Goal: Task Accomplishment & Management: Manage account settings

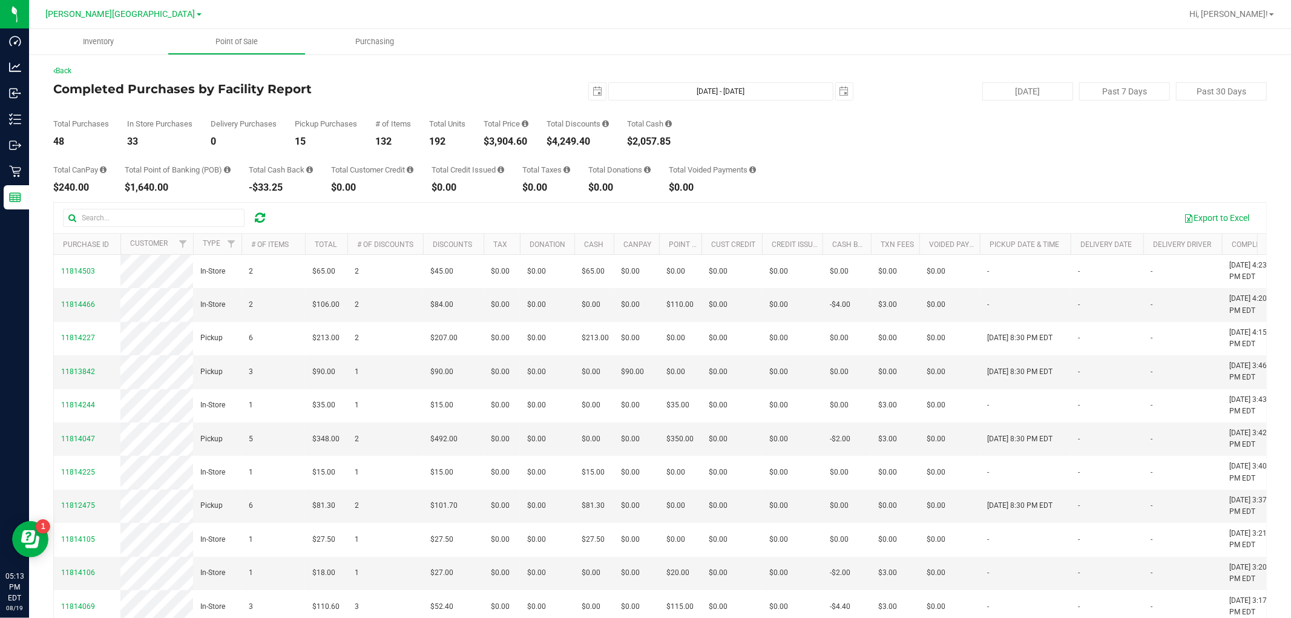
click at [264, 215] on icon at bounding box center [260, 218] width 10 height 12
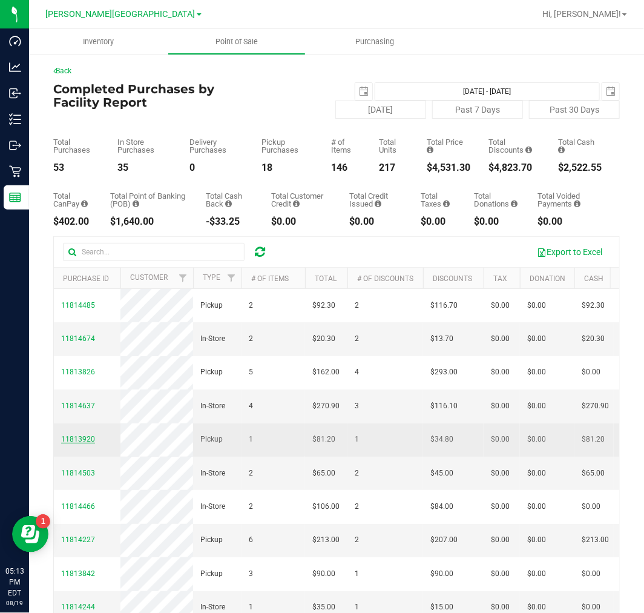
click at [79, 443] on span "11813920" at bounding box center [78, 439] width 34 height 8
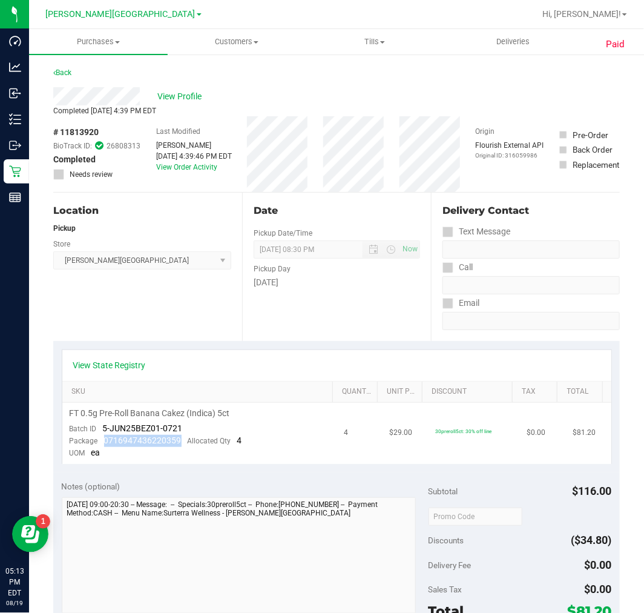
drag, startPoint x: 105, startPoint y: 442, endPoint x: 179, endPoint y: 442, distance: 73.8
click at [179, 442] on span "0716947436220359" at bounding box center [142, 440] width 77 height 10
copy span "0716947436220359"
click at [61, 67] on div "Back" at bounding box center [62, 72] width 18 height 15
click at [61, 68] on link "Back" at bounding box center [62, 72] width 18 height 8
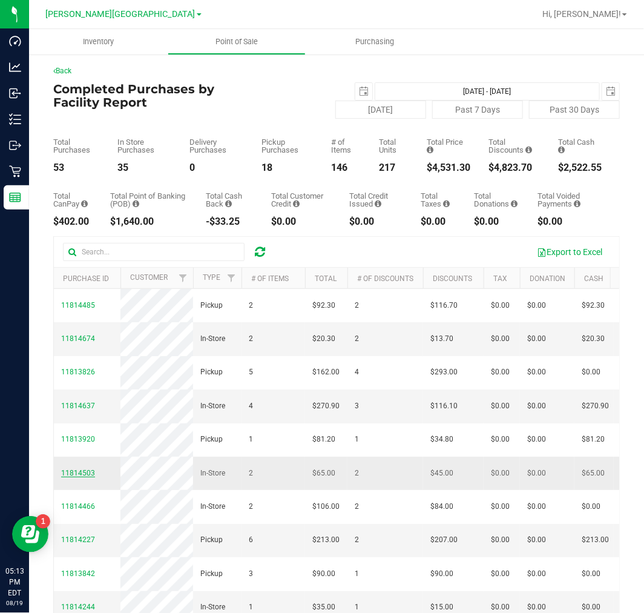
click at [81, 477] on span "11814503" at bounding box center [78, 473] width 34 height 8
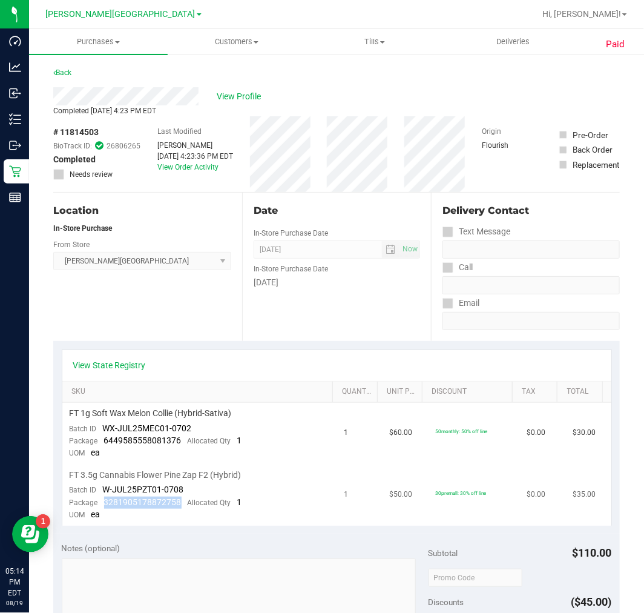
drag, startPoint x: 177, startPoint y: 501, endPoint x: 104, endPoint y: 497, distance: 73.4
click at [104, 497] on span "3281905178872758" at bounding box center [142, 502] width 77 height 10
drag, startPoint x: 104, startPoint y: 496, endPoint x: 179, endPoint y: 505, distance: 76.1
click at [179, 505] on div "Package 3281905178872758 Allocated Qty 1" at bounding box center [156, 502] width 173 height 12
drag, startPoint x: 179, startPoint y: 505, endPoint x: 104, endPoint y: 501, distance: 75.1
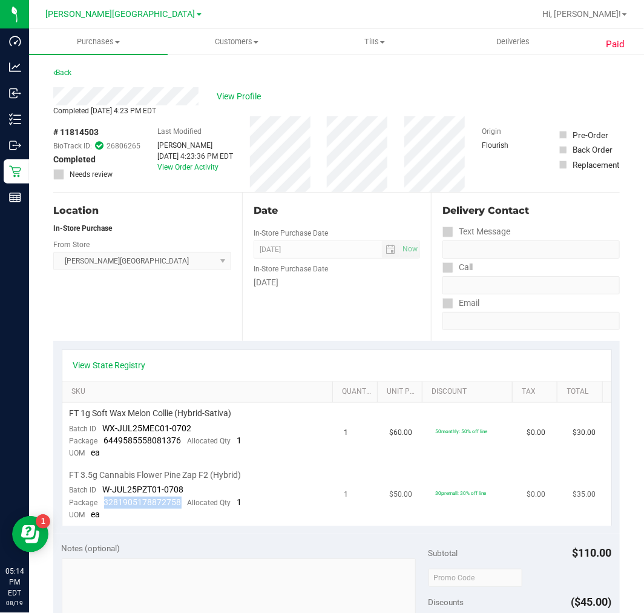
click at [104, 501] on div "Package 3281905178872758 Allocated Qty 1" at bounding box center [156, 502] width 173 height 12
copy span "3281905178872758"
click at [68, 71] on link "Back" at bounding box center [62, 72] width 18 height 8
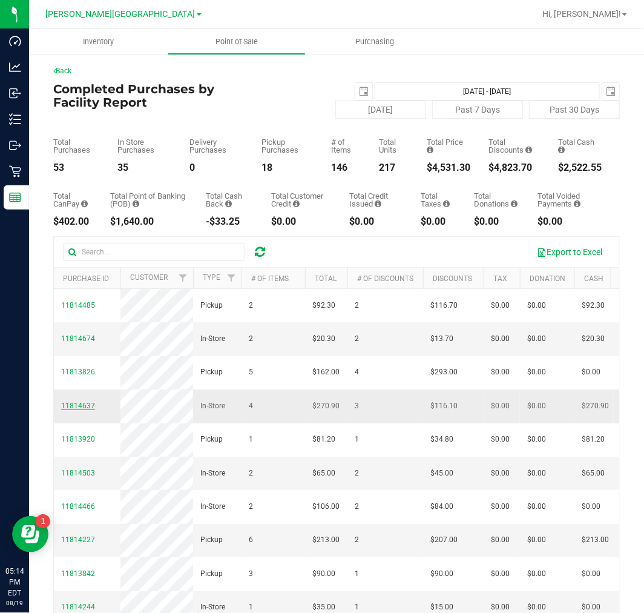
click at [74, 410] on span "11814637" at bounding box center [78, 405] width 34 height 8
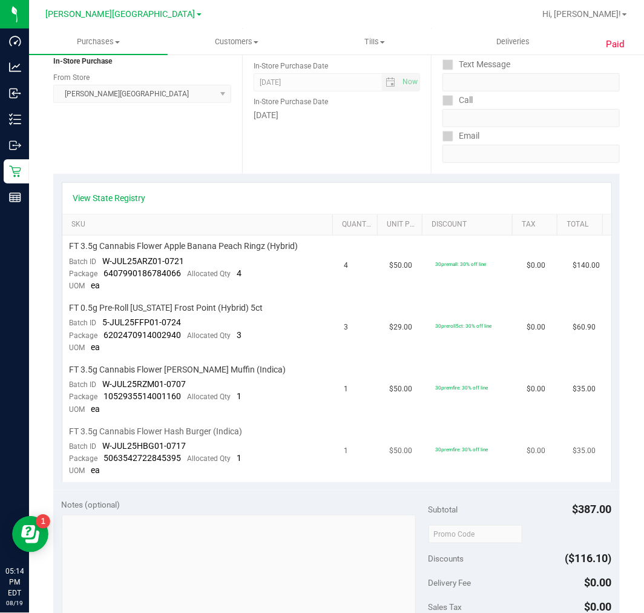
scroll to position [202, 0]
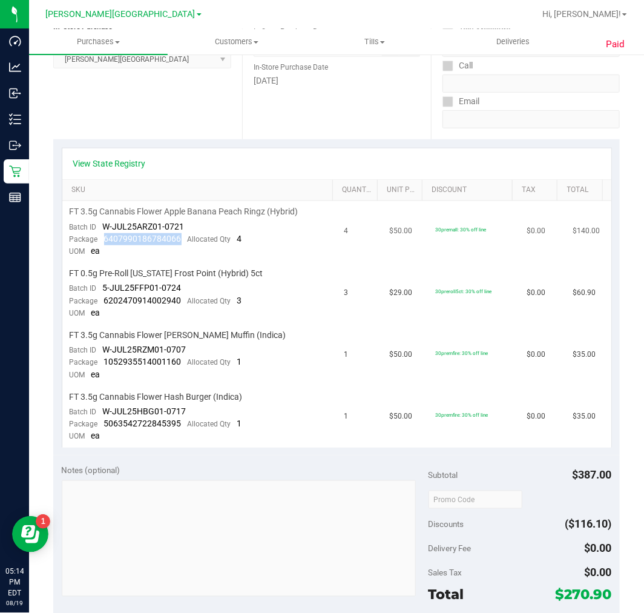
drag, startPoint x: 180, startPoint y: 238, endPoint x: 104, endPoint y: 241, distance: 76.9
click at [104, 241] on div "Package 6407990186784066 Allocated Qty 4" at bounding box center [156, 239] width 173 height 12
copy span "6407990186784066"
drag, startPoint x: 179, startPoint y: 300, endPoint x: 97, endPoint y: 301, distance: 81.7
click at [97, 301] on div "Package 6202470914002940 Allocated Qty 3" at bounding box center [156, 301] width 173 height 12
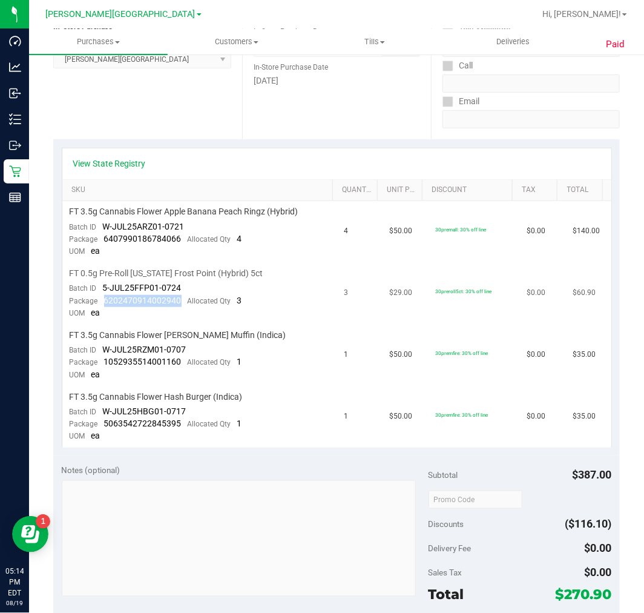
copy span "6202470914002940"
drag, startPoint x: 177, startPoint y: 364, endPoint x: 105, endPoint y: 360, distance: 72.8
click at [105, 360] on span "1052935514001160" at bounding box center [142, 362] width 77 height 10
copy span "1052935514001160"
drag, startPoint x: 182, startPoint y: 427, endPoint x: 101, endPoint y: 425, distance: 80.5
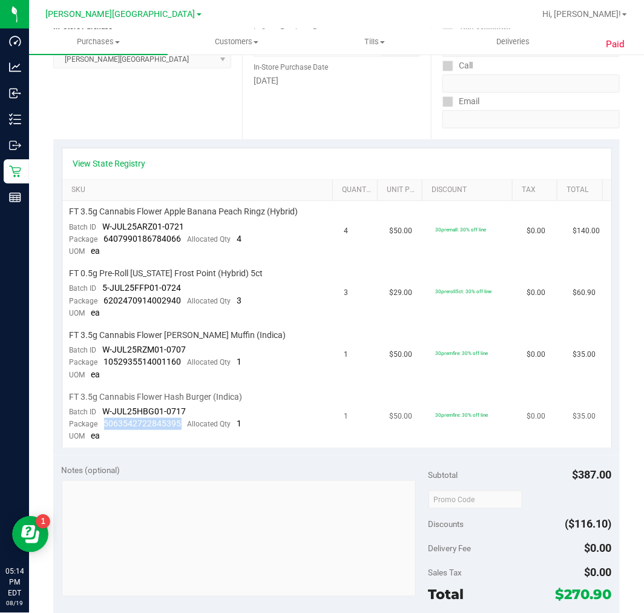
click at [101, 425] on div "Package 5063542722845395 Allocated Qty 1" at bounding box center [156, 424] width 173 height 12
copy span "5063542722845395"
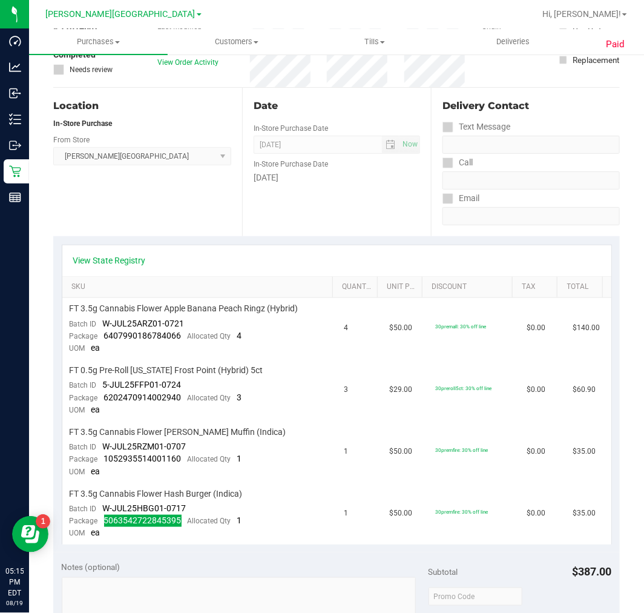
scroll to position [0, 0]
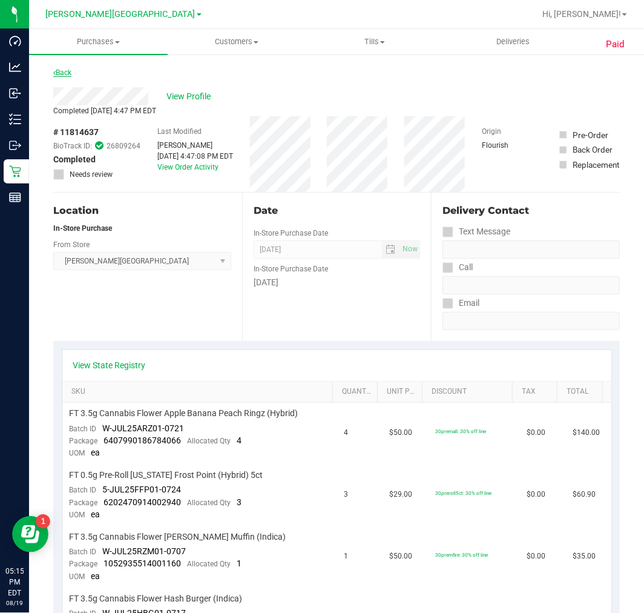
click at [59, 75] on link "Back" at bounding box center [62, 72] width 18 height 8
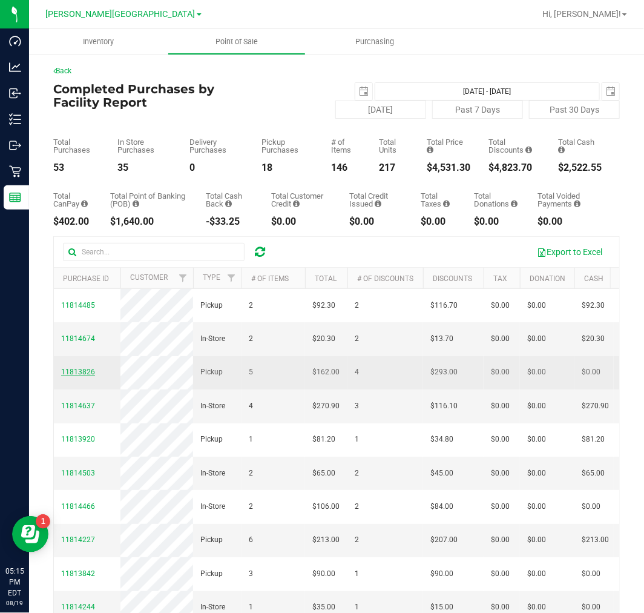
click at [75, 376] on span "11813826" at bounding box center [78, 371] width 34 height 8
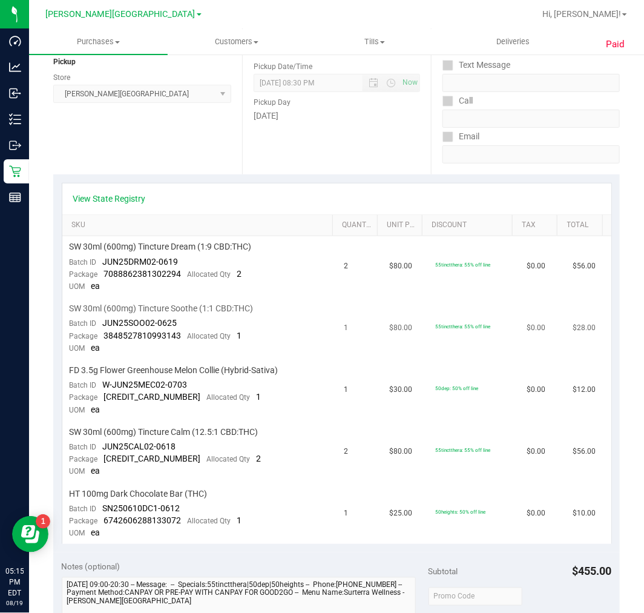
scroll to position [202, 0]
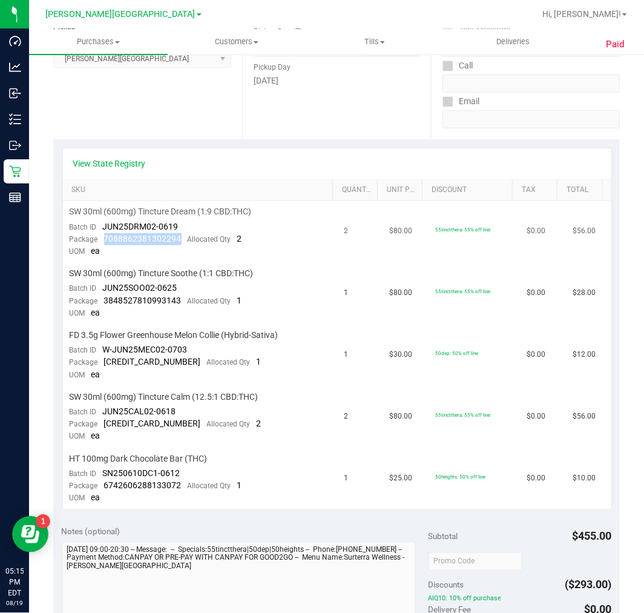
drag, startPoint x: 177, startPoint y: 240, endPoint x: 105, endPoint y: 240, distance: 72.6
click at [105, 240] on span "7088862381302294" at bounding box center [142, 239] width 77 height 10
copy span "7088862381302294"
drag, startPoint x: 180, startPoint y: 300, endPoint x: 104, endPoint y: 303, distance: 76.3
click at [104, 303] on div "Package 3848527810993143 Allocated Qty 1" at bounding box center [156, 301] width 173 height 12
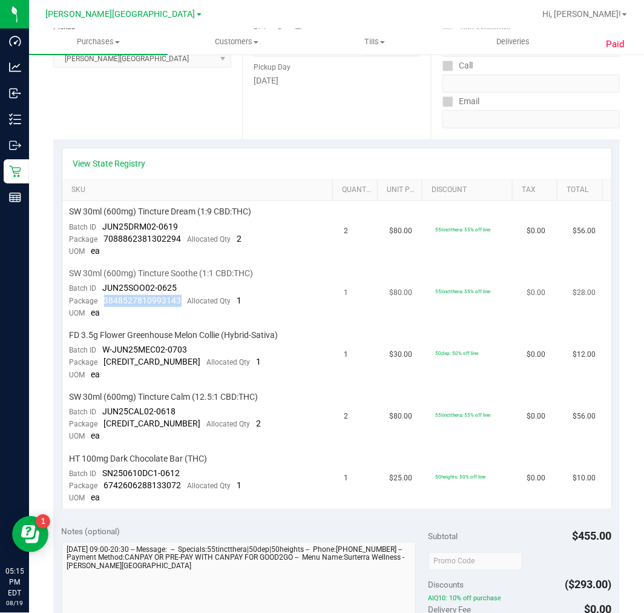
copy span "3848527810993143"
drag, startPoint x: 177, startPoint y: 358, endPoint x: 100, endPoint y: 364, distance: 77.1
click at [100, 364] on div "Package 3099708496333182 Allocated Qty 1" at bounding box center [166, 362] width 192 height 12
copy span "[CREDIT_CARD_NUMBER]"
drag, startPoint x: 180, startPoint y: 427, endPoint x: 94, endPoint y: 429, distance: 86.0
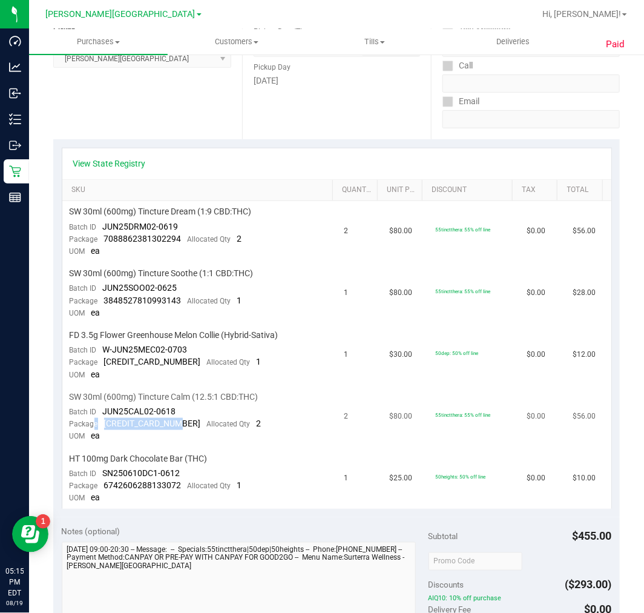
click at [94, 429] on div "Package 5179067830417880 Allocated Qty 2" at bounding box center [166, 424] width 192 height 12
drag, startPoint x: 104, startPoint y: 433, endPoint x: 102, endPoint y: 427, distance: 6.3
click at [104, 432] on td "SW 30ml (600mg) Tincture Calm (12.5:1 CBD:THC) Batch ID JUN25CAL02-0618 Package…" at bounding box center [199, 417] width 275 height 62
drag, startPoint x: 102, startPoint y: 422, endPoint x: 188, endPoint y: 426, distance: 86.0
click at [188, 426] on div "Package 5179067830417880 Allocated Qty 2" at bounding box center [166, 424] width 192 height 12
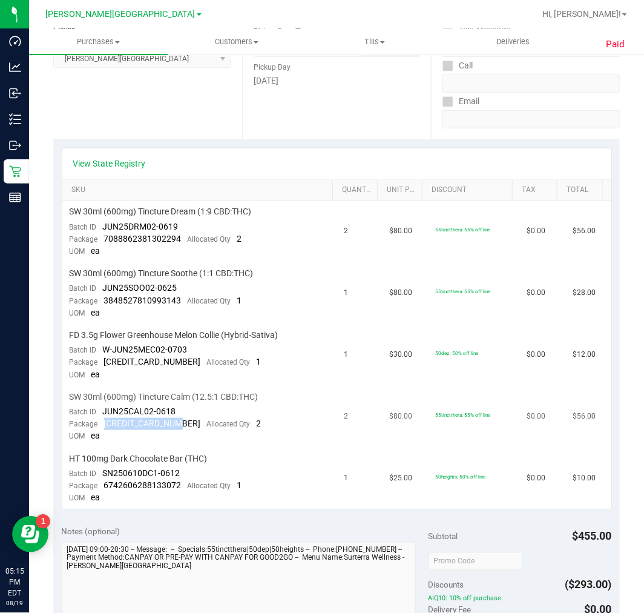
copy span "[CREDIT_CARD_NUMBER]"
drag, startPoint x: 180, startPoint y: 485, endPoint x: 102, endPoint y: 488, distance: 78.7
click at [102, 488] on div "Package 6742606288133072 Allocated Qty 1" at bounding box center [156, 485] width 173 height 12
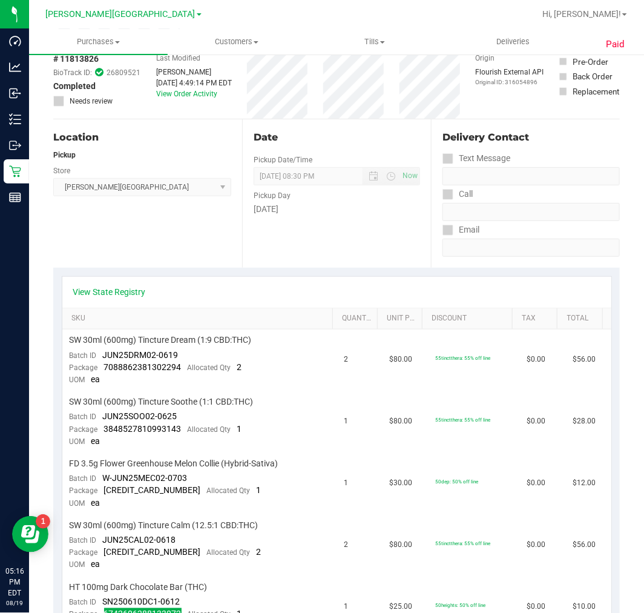
scroll to position [0, 0]
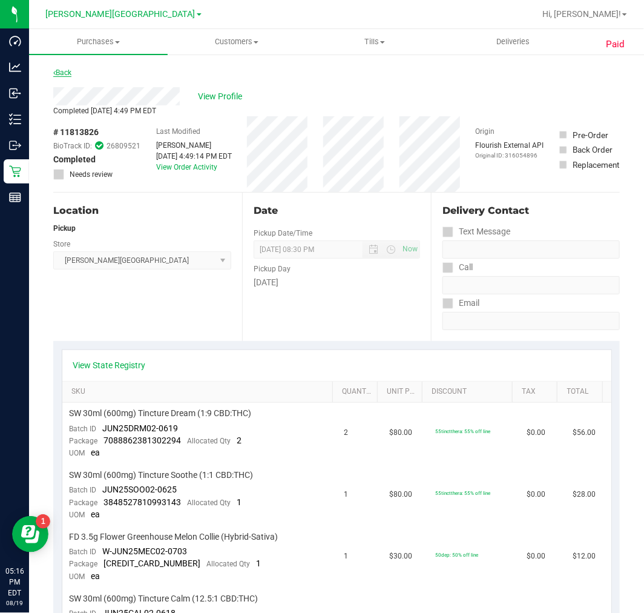
click at [56, 75] on link "Back" at bounding box center [62, 72] width 18 height 8
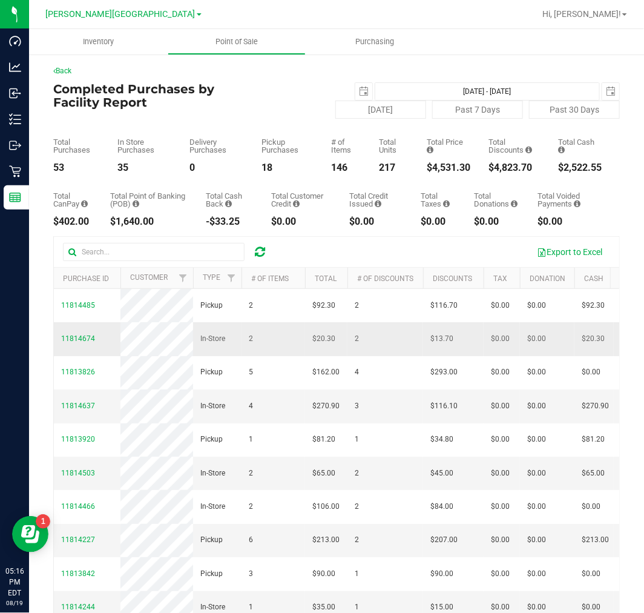
click at [76, 337] on td "11814674" at bounding box center [87, 338] width 67 height 33
click at [76, 344] on span "11814674" at bounding box center [78, 339] width 34 height 12
click at [68, 343] on span "11814674" at bounding box center [78, 338] width 34 height 8
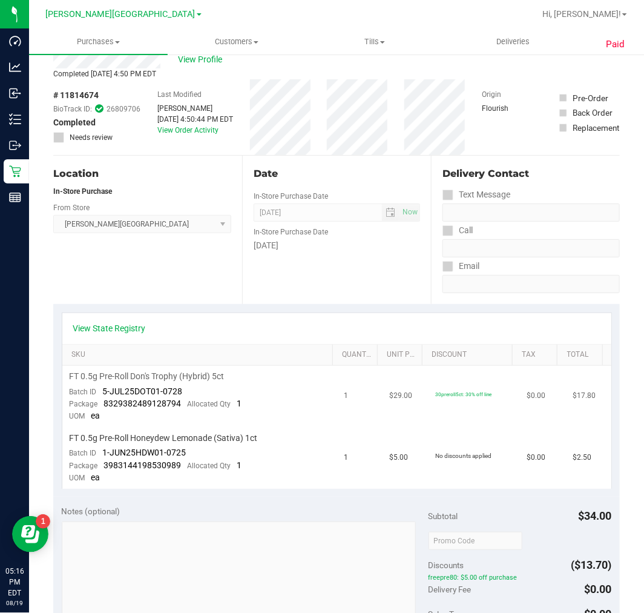
scroll to position [67, 0]
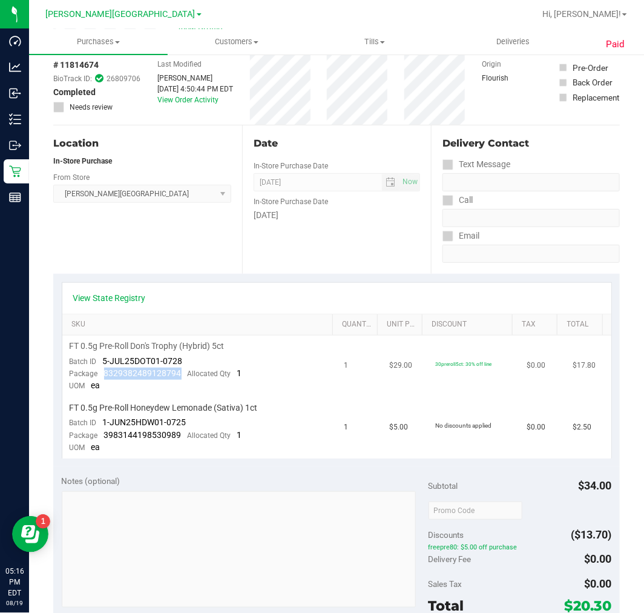
drag, startPoint x: 177, startPoint y: 373, endPoint x: 104, endPoint y: 373, distance: 73.2
click at [104, 373] on div "Package 8329382489128794 Allocated Qty 1" at bounding box center [156, 373] width 173 height 12
drag, startPoint x: 185, startPoint y: 433, endPoint x: 97, endPoint y: 433, distance: 88.4
click at [97, 433] on div "Package 3983144198530989 Allocated Qty 1" at bounding box center [156, 435] width 173 height 12
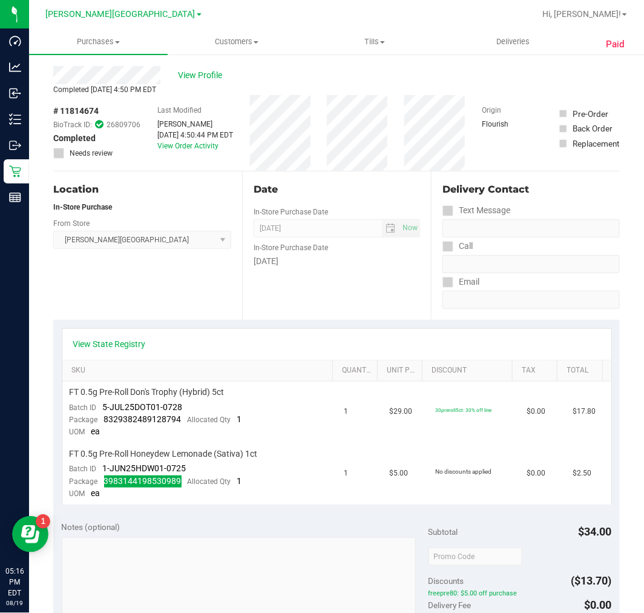
scroll to position [0, 0]
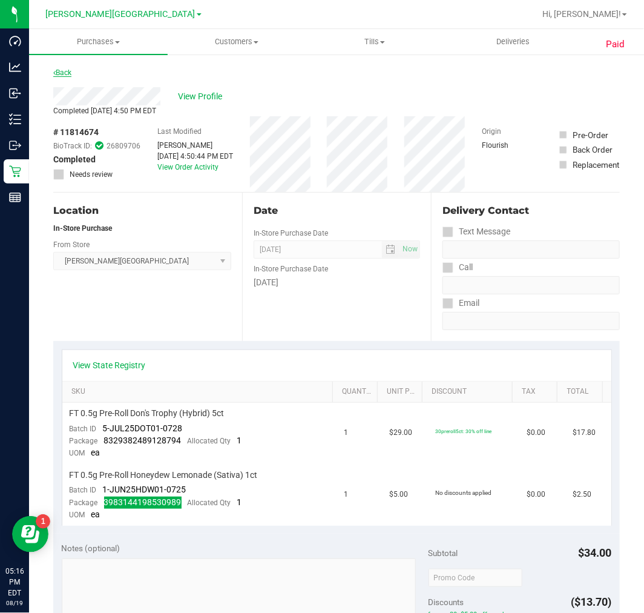
click at [59, 69] on link "Back" at bounding box center [62, 72] width 18 height 8
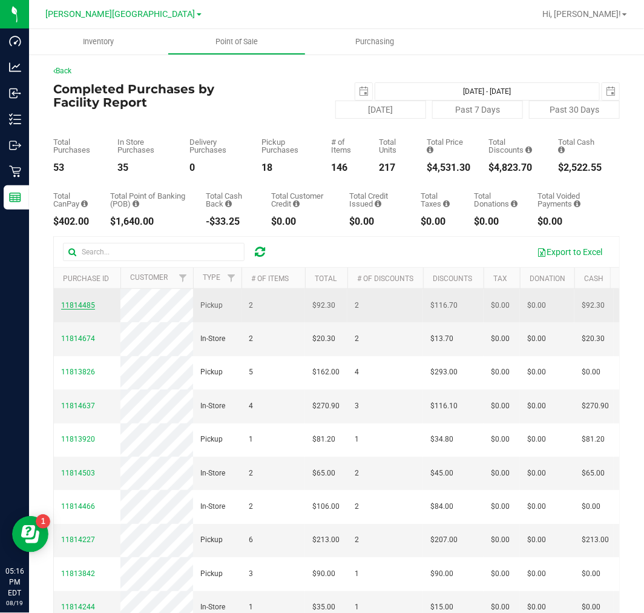
click at [82, 306] on span "11814485" at bounding box center [78, 305] width 34 height 8
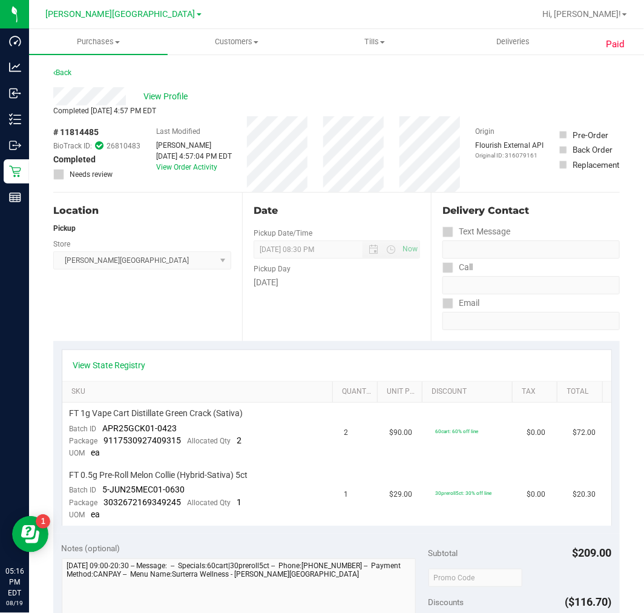
click at [136, 326] on div "Location Pickup Store Bonita Springs WC Select Store Bonita Springs WC Boynton …" at bounding box center [147, 266] width 189 height 148
drag, startPoint x: 179, startPoint y: 442, endPoint x: 103, endPoint y: 443, distance: 75.7
click at [103, 443] on div "Package 9117530927409315 Allocated Qty 2" at bounding box center [156, 441] width 173 height 12
drag, startPoint x: 177, startPoint y: 501, endPoint x: 102, endPoint y: 499, distance: 75.7
click at [102, 499] on div "Package 3032672169349245 Allocated Qty 1" at bounding box center [156, 502] width 173 height 12
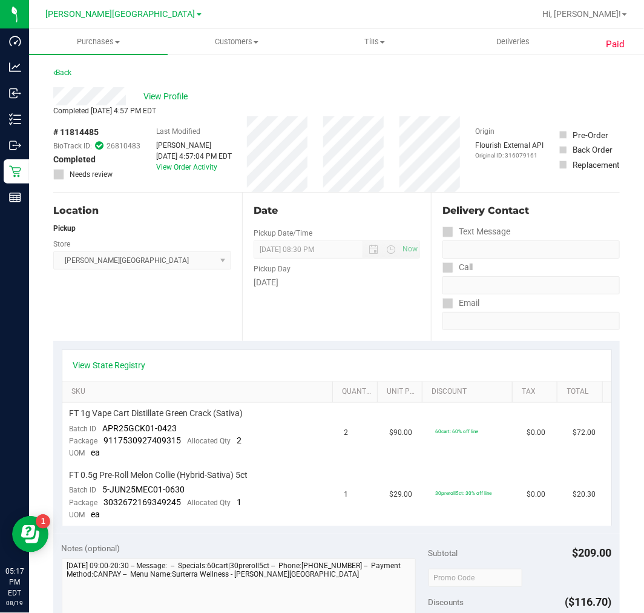
click at [180, 300] on div "Location Pickup Store Bonita Springs WC Select Store Bonita Springs WC Boynton …" at bounding box center [147, 266] width 189 height 148
click at [58, 70] on link "Back" at bounding box center [62, 72] width 18 height 8
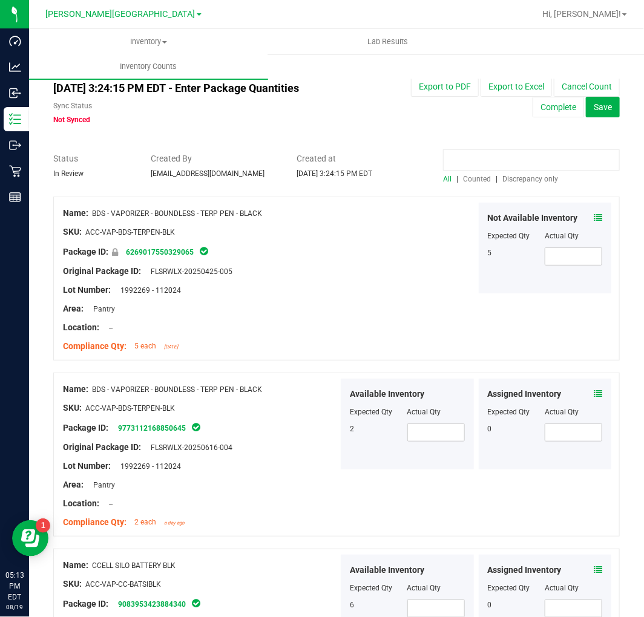
click at [544, 158] on input at bounding box center [531, 160] width 177 height 21
paste input "0716947436220359"
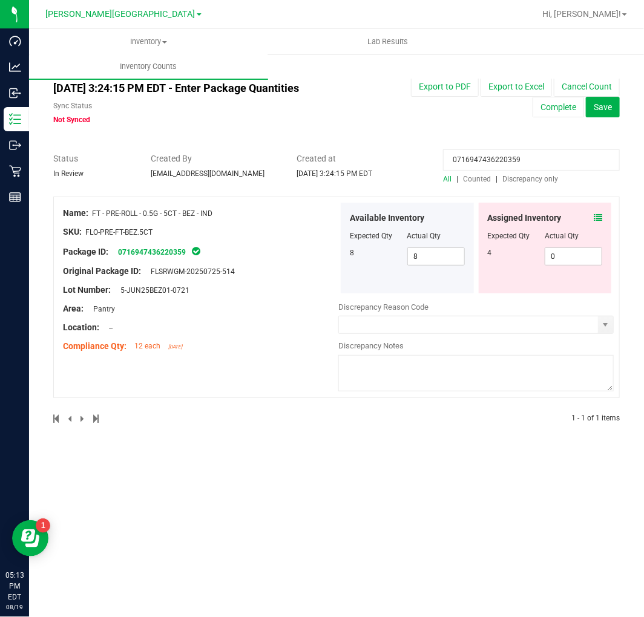
click at [598, 215] on icon at bounding box center [598, 218] width 8 height 8
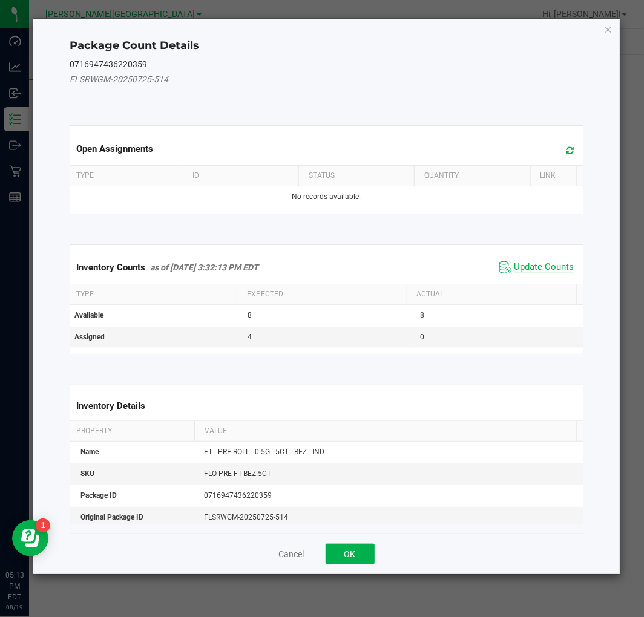
click at [553, 265] on span "Update Counts" at bounding box center [544, 267] width 60 height 12
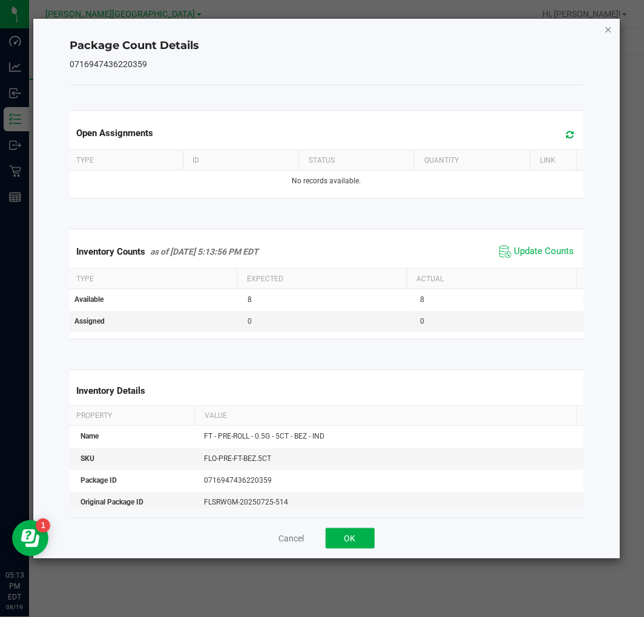
click at [610, 27] on icon "Close" at bounding box center [609, 29] width 8 height 15
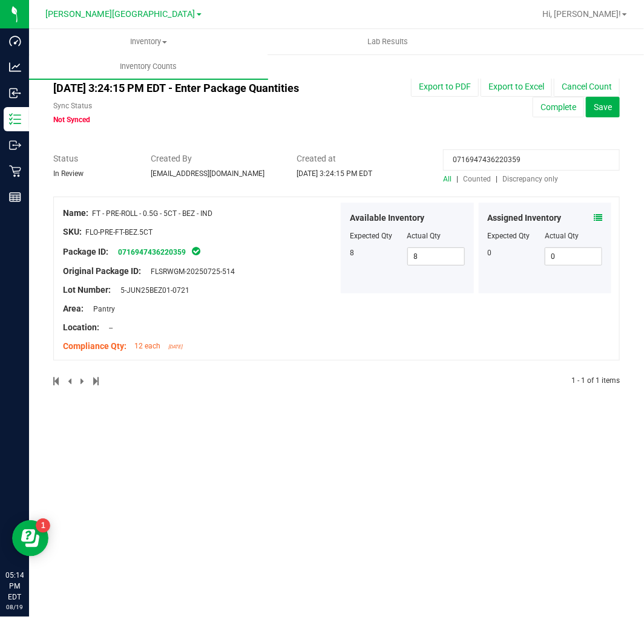
click at [524, 165] on input "0716947436220359" at bounding box center [531, 160] width 177 height 21
paste input "3281905178872758"
click at [597, 220] on icon at bounding box center [598, 218] width 8 height 8
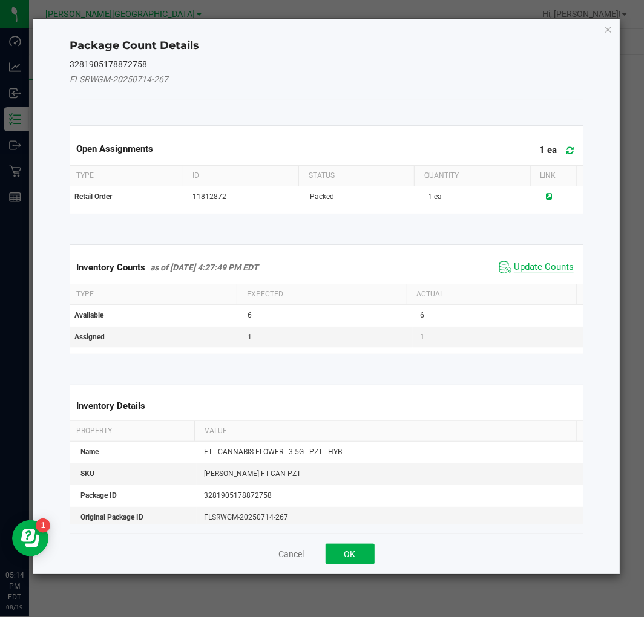
click at [546, 269] on span "Update Counts" at bounding box center [544, 267] width 60 height 12
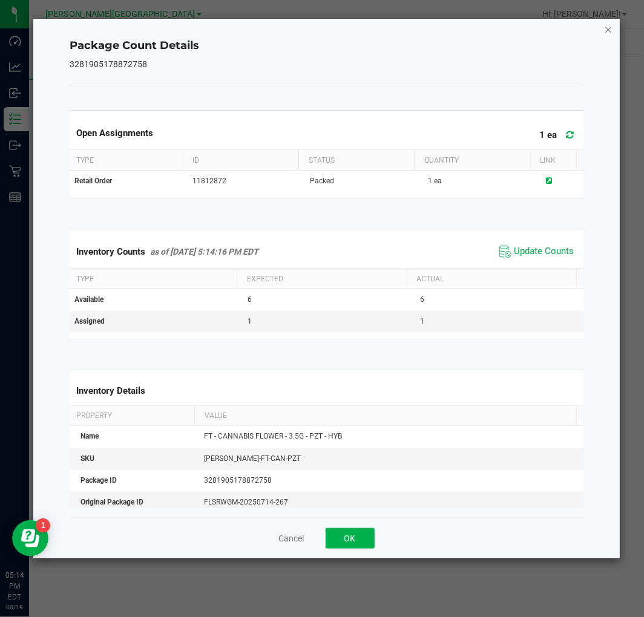
click at [607, 25] on icon "Close" at bounding box center [609, 29] width 8 height 15
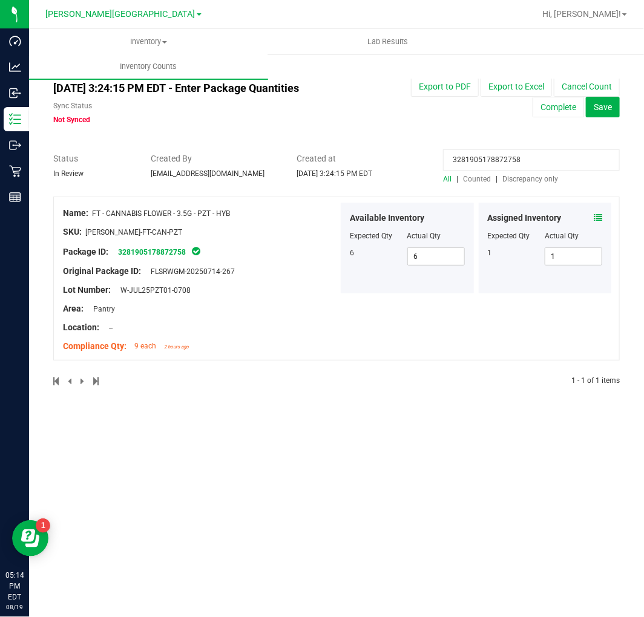
click at [546, 159] on input "3281905178872758" at bounding box center [531, 160] width 177 height 21
paste input "6407990186784066"
type input "6407990186784066"
click at [597, 224] on span at bounding box center [598, 218] width 8 height 13
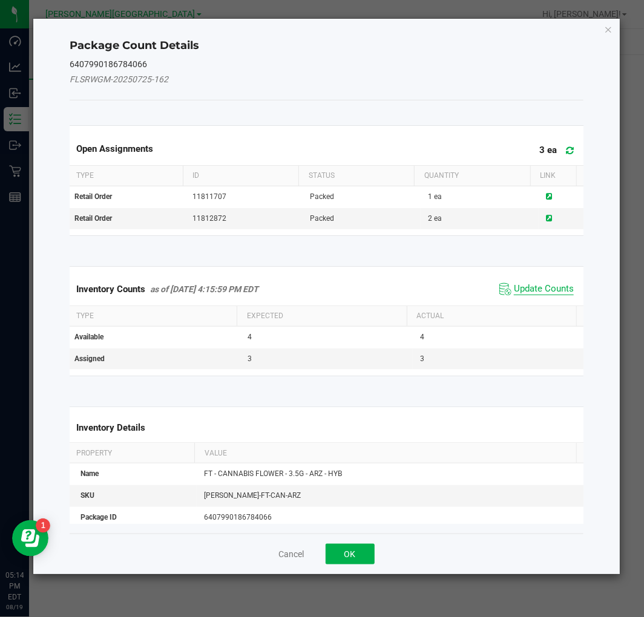
click at [548, 285] on span "Update Counts" at bounding box center [544, 289] width 60 height 12
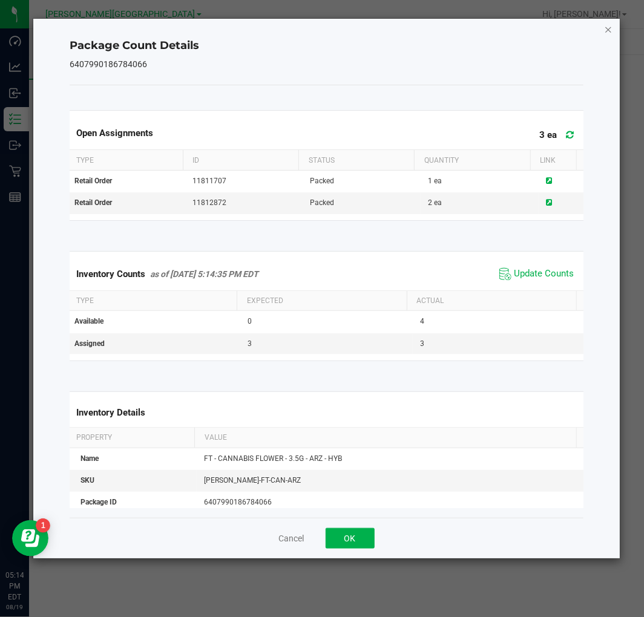
click at [610, 22] on icon "Close" at bounding box center [609, 29] width 8 height 15
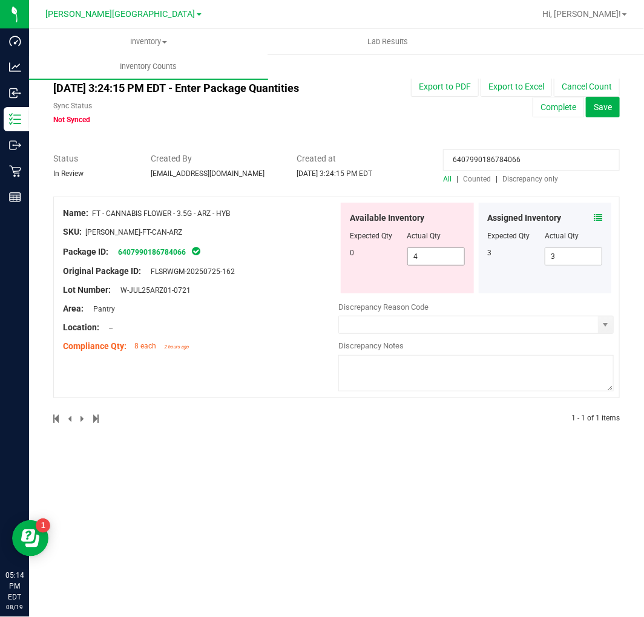
click at [421, 261] on span "4 4" at bounding box center [436, 257] width 58 height 18
click at [421, 261] on input "4" at bounding box center [436, 256] width 56 height 17
type input "0"
click at [473, 159] on input "6407990186784066" at bounding box center [531, 160] width 177 height 21
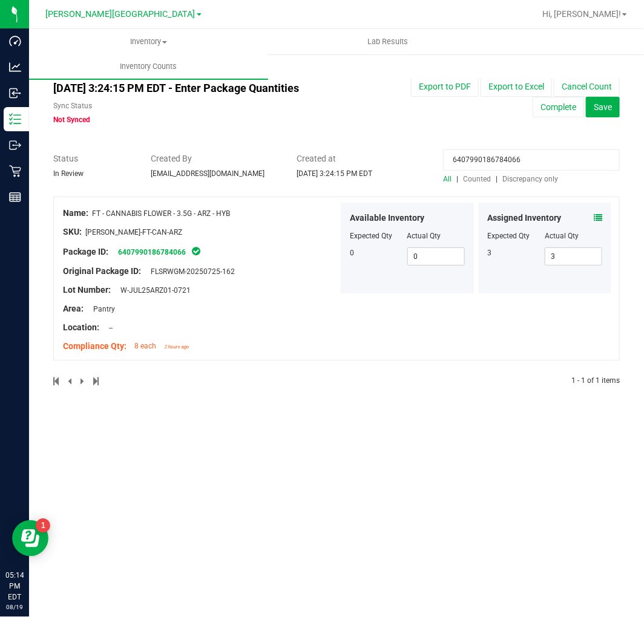
click at [473, 159] on input "6407990186784066" at bounding box center [531, 160] width 177 height 21
paste input "202470914002940"
type input "6202470914002940"
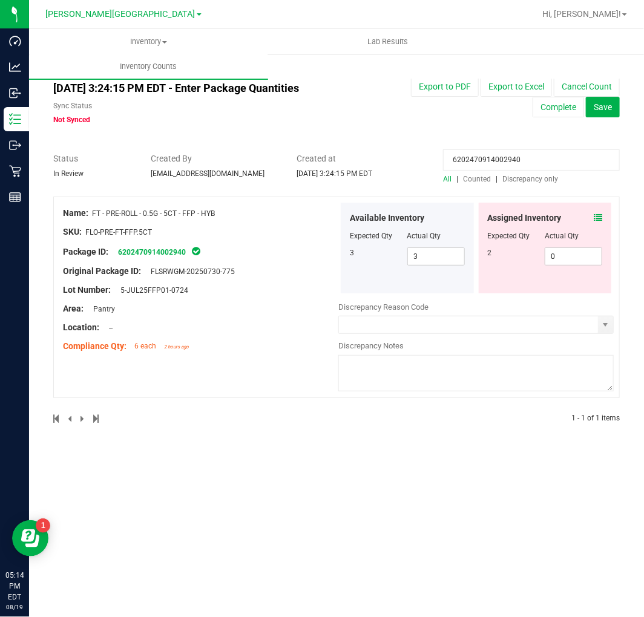
click at [596, 217] on icon at bounding box center [598, 218] width 8 height 8
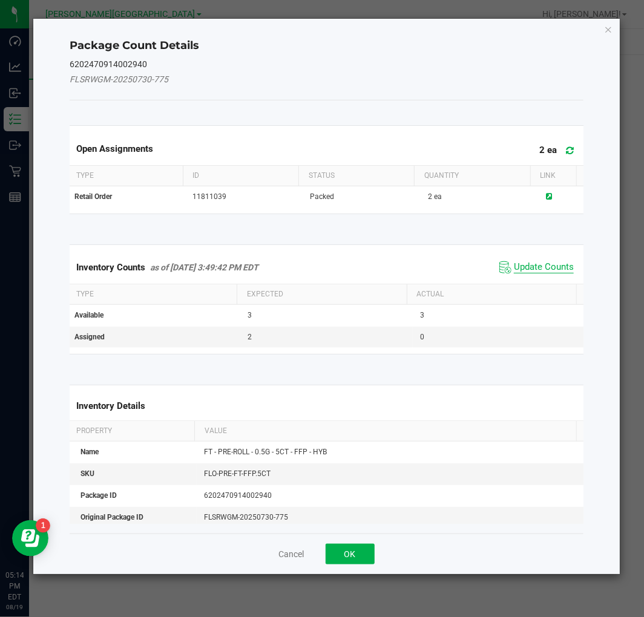
click at [544, 265] on span "Update Counts" at bounding box center [544, 267] width 60 height 12
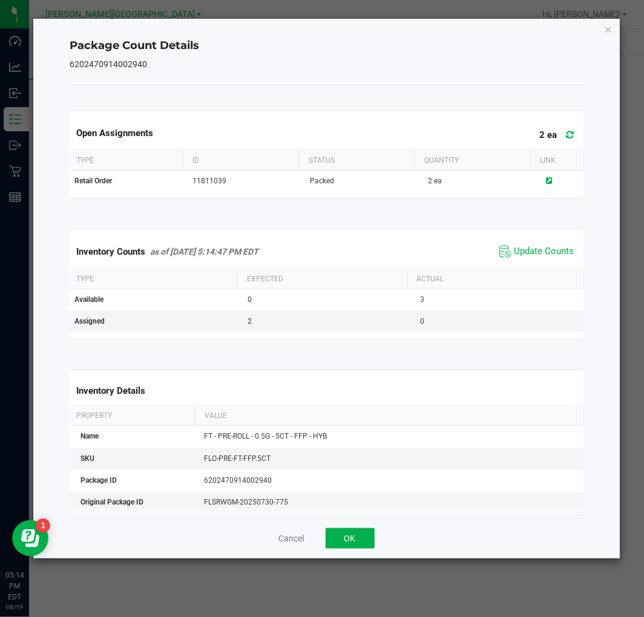
click at [610, 32] on icon "Close" at bounding box center [609, 29] width 8 height 15
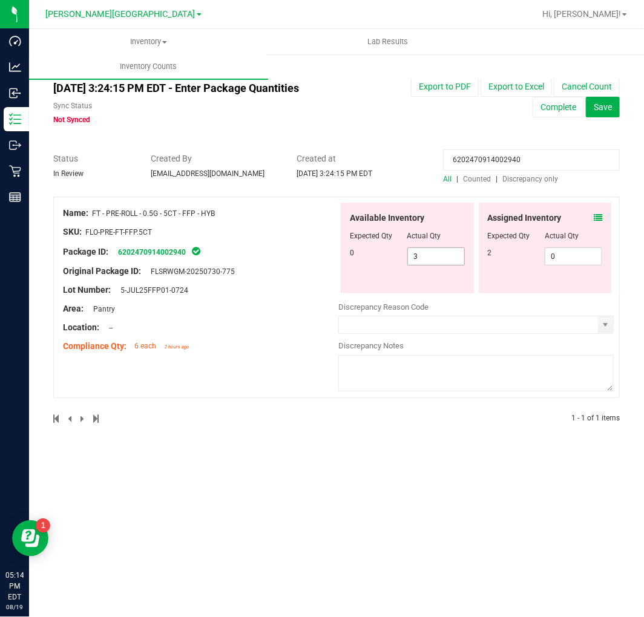
click at [429, 269] on div "Available Inventory Expected Qty Actual Qty 0 3 3" at bounding box center [407, 248] width 133 height 91
click at [420, 260] on span "3 3" at bounding box center [436, 257] width 58 height 18
click at [0, 0] on input "3" at bounding box center [0, 0] width 0 height 0
type input "0"
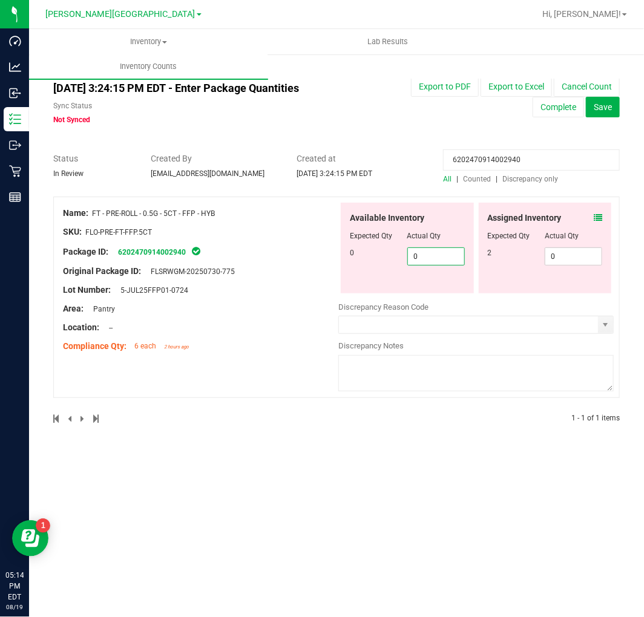
click at [476, 145] on div at bounding box center [336, 146] width 567 height 12
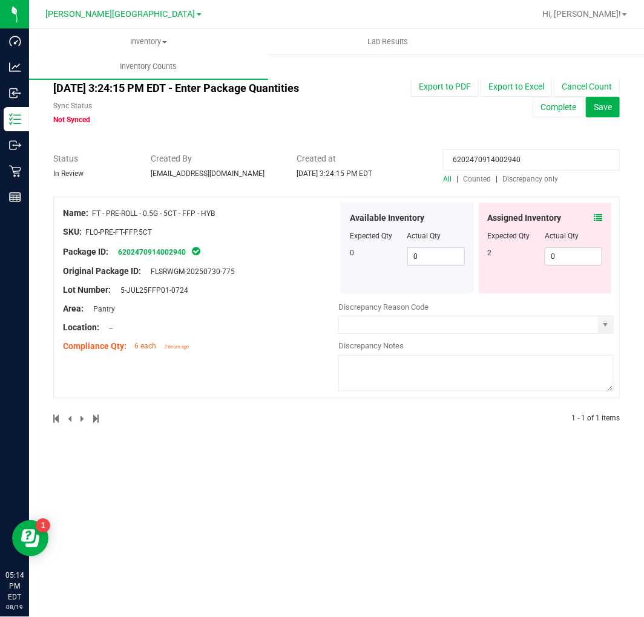
click at [486, 156] on input "6202470914002940" at bounding box center [531, 160] width 177 height 21
paste input "105293551400116"
type input "1052935514001160"
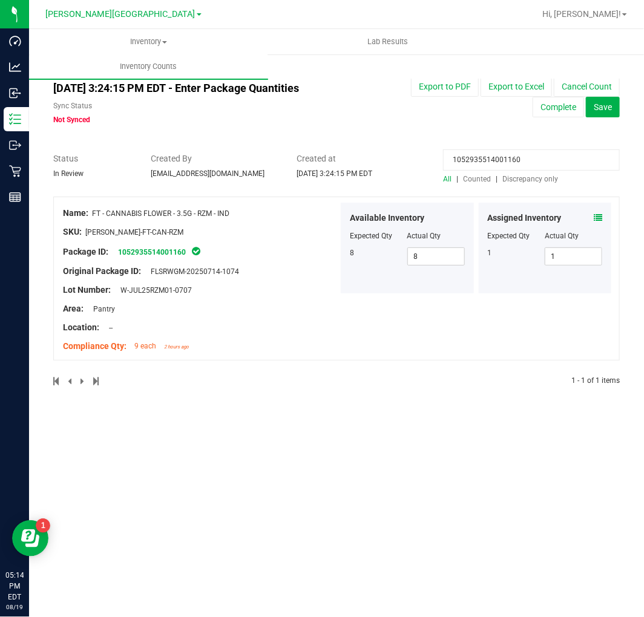
click at [597, 218] on icon at bounding box center [598, 218] width 8 height 8
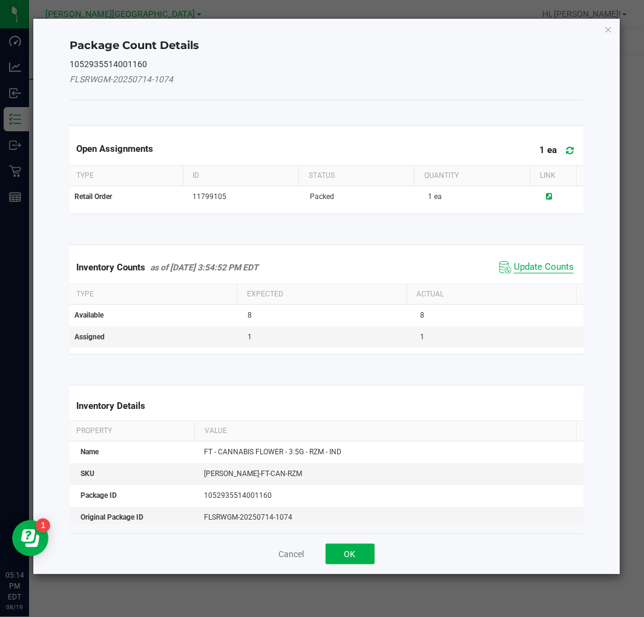
click at [544, 267] on span "Update Counts" at bounding box center [544, 267] width 60 height 12
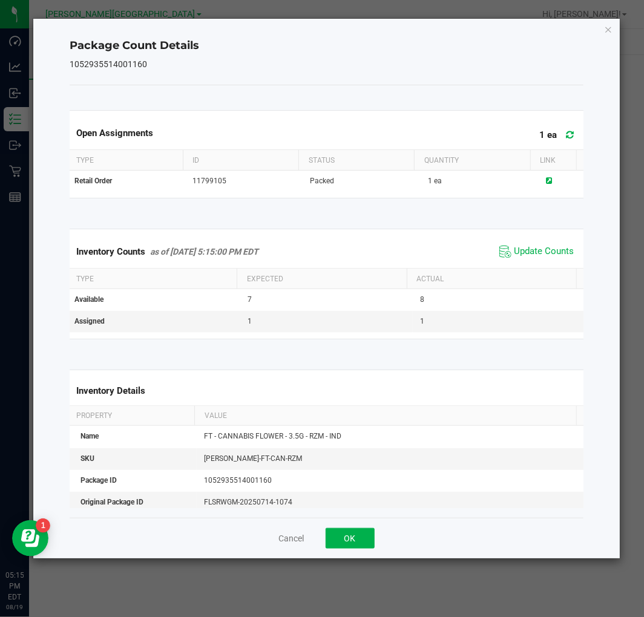
click at [608, 30] on icon "Close" at bounding box center [609, 29] width 8 height 15
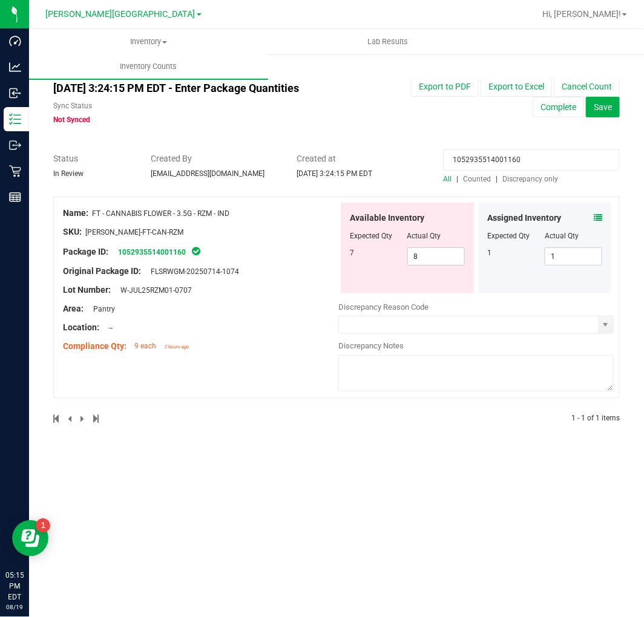
click at [425, 245] on div at bounding box center [407, 245] width 115 height 6
click at [421, 260] on span "8 8" at bounding box center [436, 257] width 58 height 18
click at [421, 260] on input "8" at bounding box center [436, 256] width 56 height 17
type input "7"
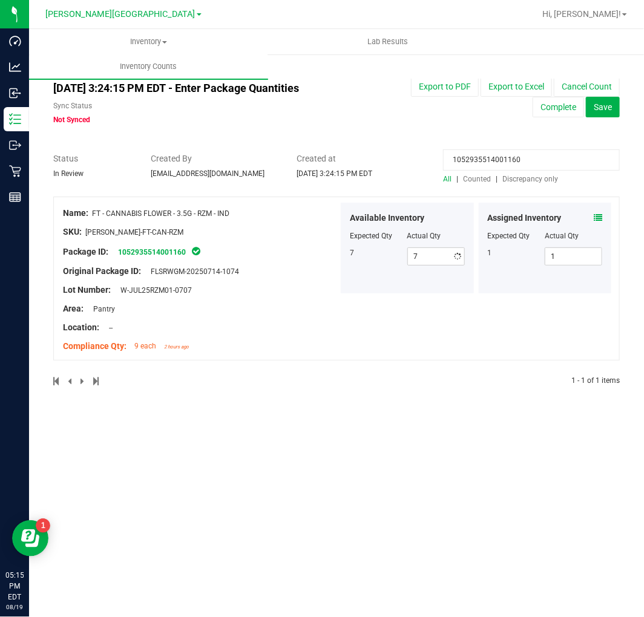
click at [528, 160] on input "1052935514001160" at bounding box center [531, 160] width 177 height 21
paste input "5063542722845395"
type input "5063542722845395"
click at [600, 215] on icon at bounding box center [598, 218] width 8 height 8
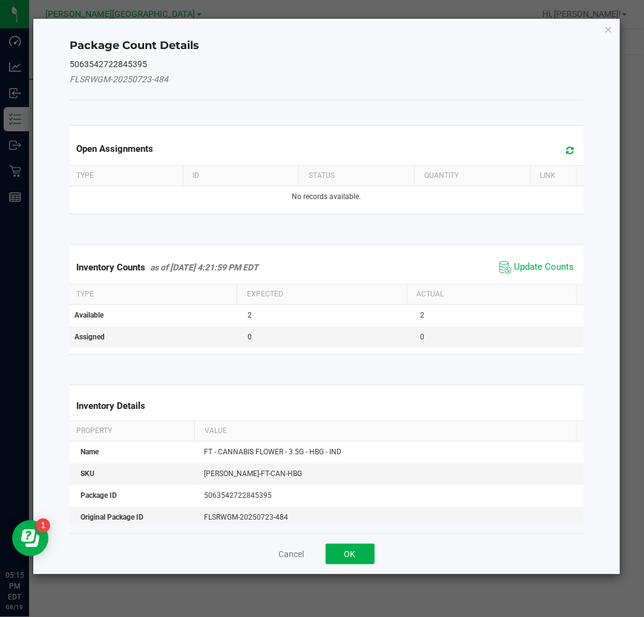
click at [537, 254] on div "Inventory Counts as of [DATE] 4:21:59 PM EDT Update Counts" at bounding box center [326, 267] width 519 height 33
click at [535, 261] on span "Update Counts" at bounding box center [544, 267] width 60 height 12
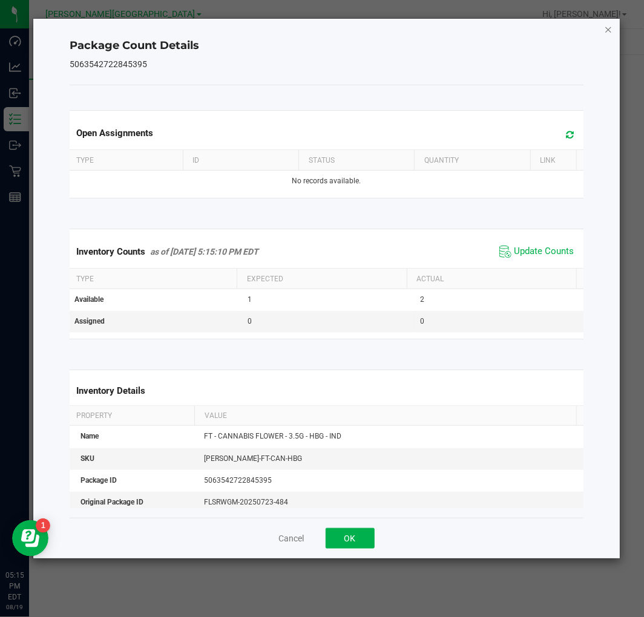
click at [607, 27] on icon "Close" at bounding box center [609, 29] width 8 height 15
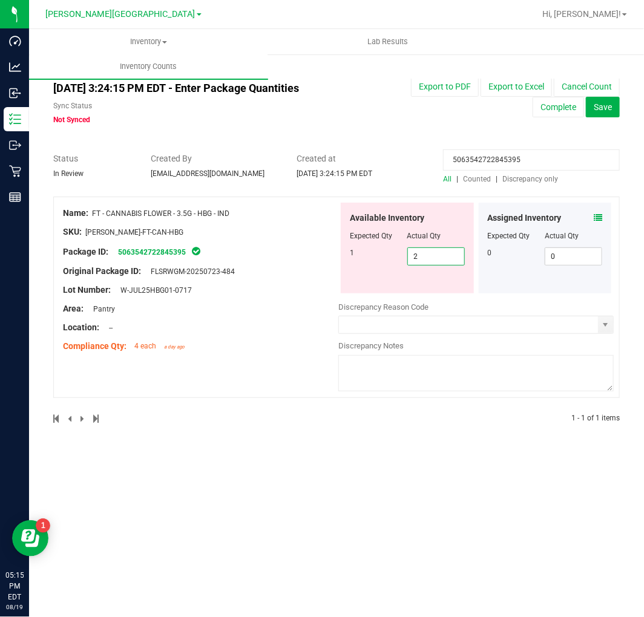
click at [426, 261] on span "2 2" at bounding box center [436, 257] width 58 height 18
click at [426, 261] on input "2" at bounding box center [436, 256] width 56 height 17
type input "1"
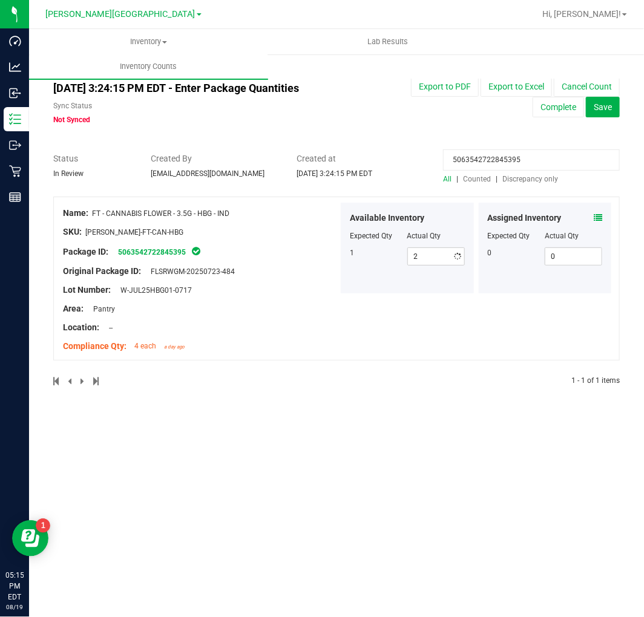
type input "1"
click at [498, 166] on input "5063542722845395" at bounding box center [531, 160] width 177 height 21
paste input "7088862381302294"
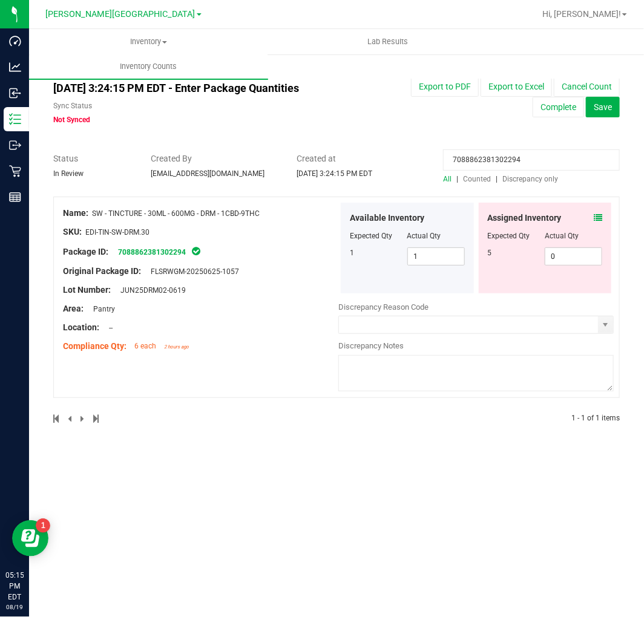
click at [599, 214] on icon at bounding box center [598, 218] width 8 height 8
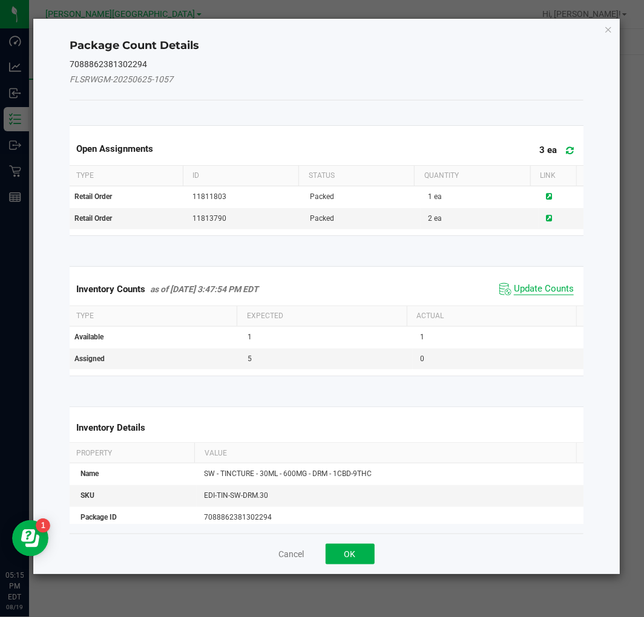
click at [527, 289] on span "Update Counts" at bounding box center [544, 289] width 60 height 12
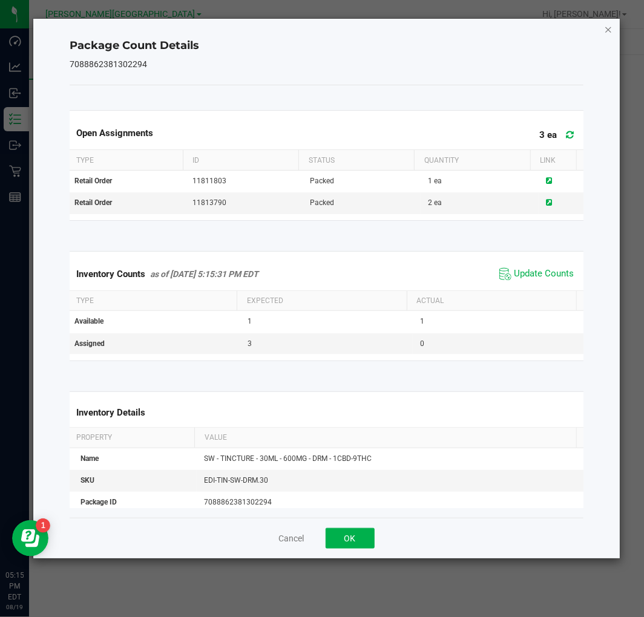
click at [606, 26] on icon "Close" at bounding box center [609, 29] width 8 height 15
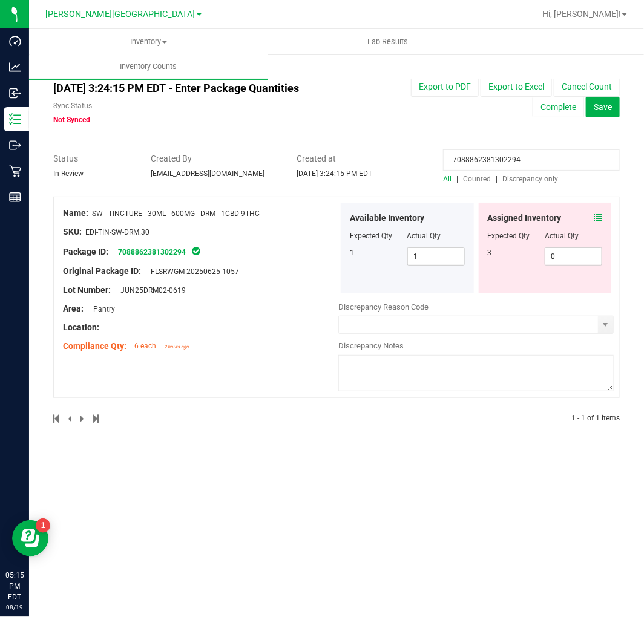
click at [490, 154] on input "7088862381302294" at bounding box center [531, 160] width 177 height 21
paste input "3848527810993143"
click at [597, 220] on icon at bounding box center [598, 218] width 8 height 8
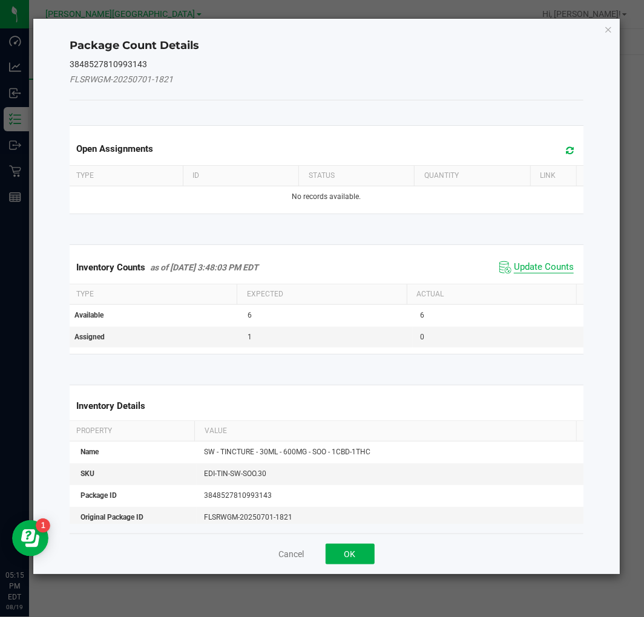
click at [554, 269] on span "Update Counts" at bounding box center [544, 267] width 60 height 12
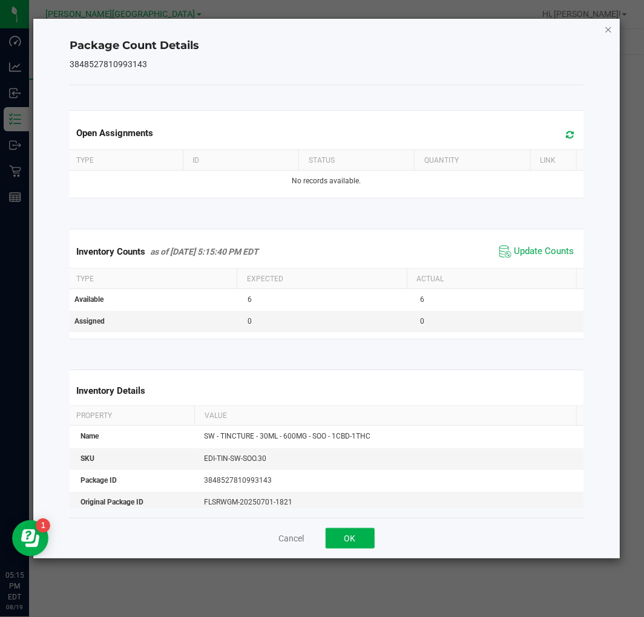
click at [607, 28] on icon "Close" at bounding box center [609, 29] width 8 height 15
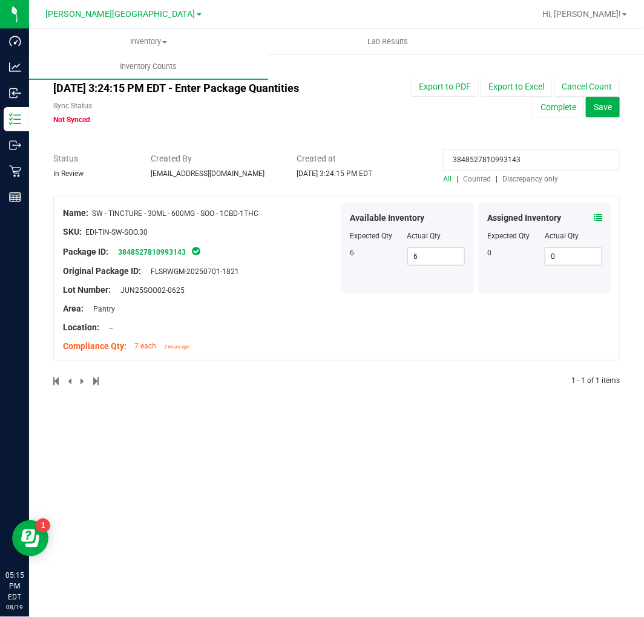
click at [452, 161] on input "3848527810993143" at bounding box center [531, 160] width 177 height 21
click at [453, 162] on input "3848527810993143" at bounding box center [531, 160] width 177 height 21
paste input "099708496333182"
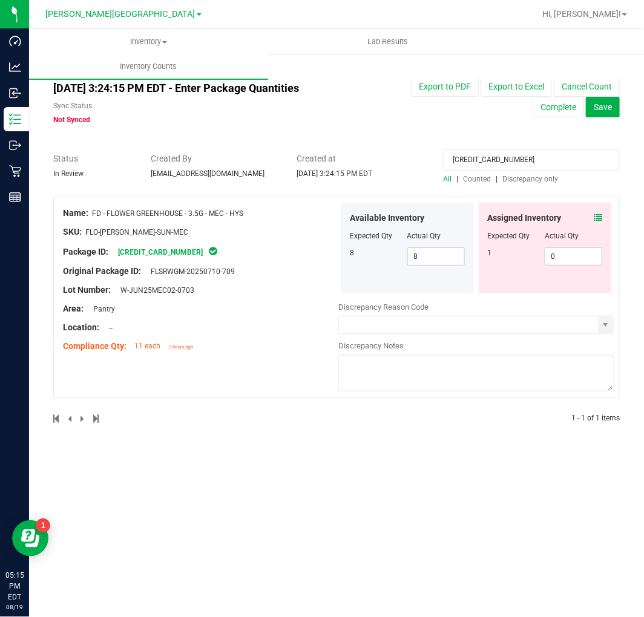
click at [600, 220] on icon at bounding box center [598, 218] width 8 height 8
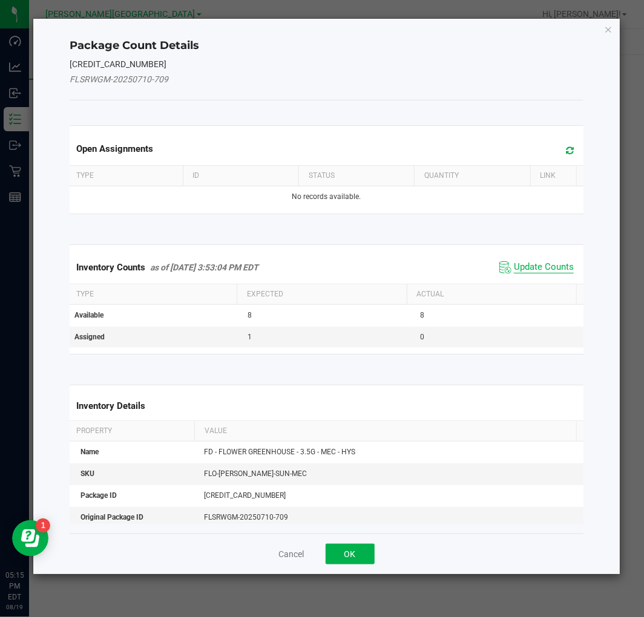
click at [557, 262] on span "Update Counts" at bounding box center [544, 267] width 60 height 12
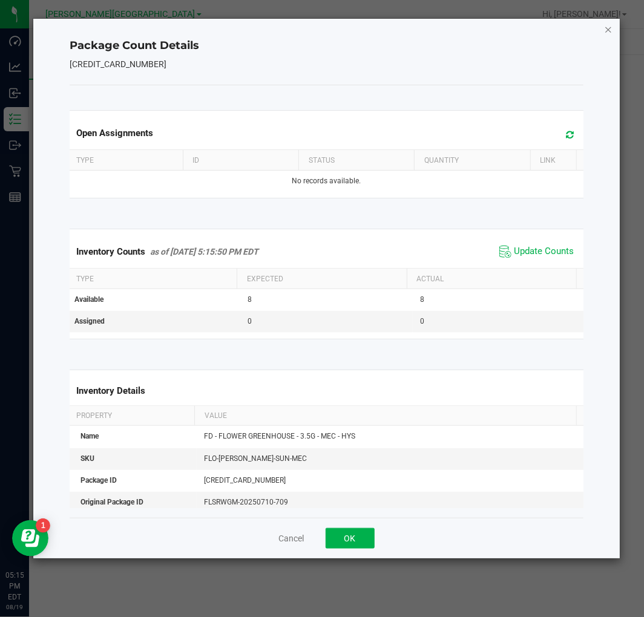
click at [610, 28] on icon "Close" at bounding box center [609, 29] width 8 height 15
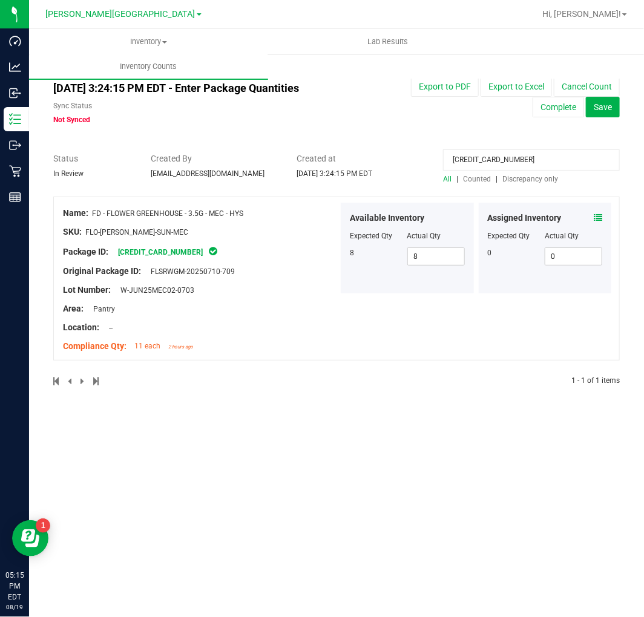
click at [504, 153] on input "[CREDIT_CARD_NUMBER]" at bounding box center [531, 160] width 177 height 21
paste input "[CREDIT_CARD_NUMBER]"
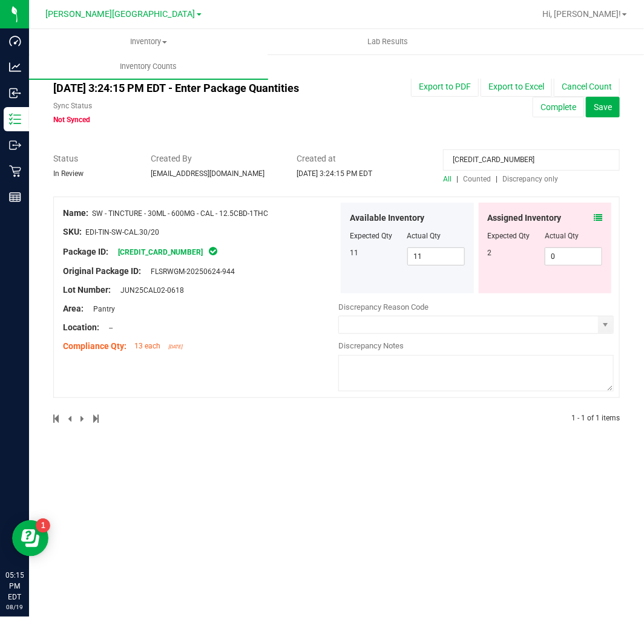
click at [595, 219] on icon at bounding box center [598, 218] width 8 height 8
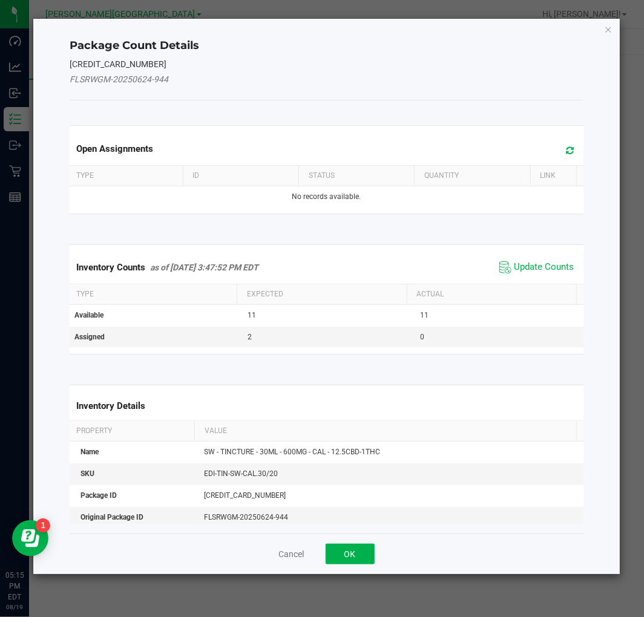
click at [553, 275] on span "Update Counts" at bounding box center [536, 267] width 81 height 18
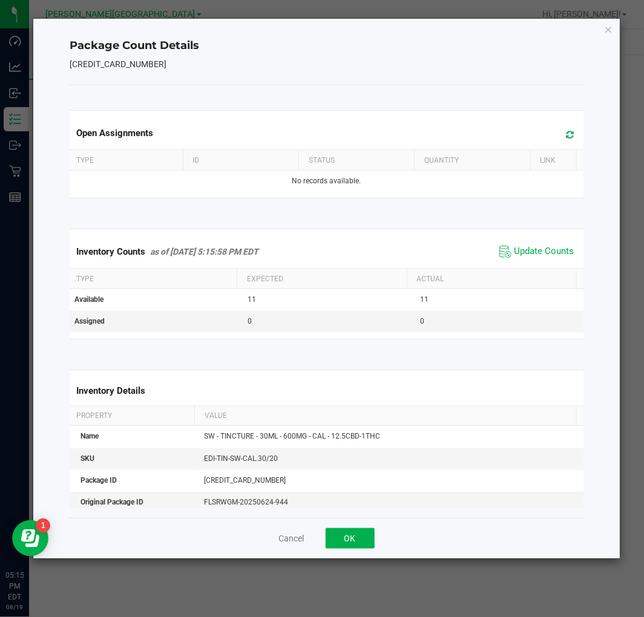
click at [603, 31] on div "Package Count Details [CREDIT_CARD_NUMBER] Open Assignments Type ID Status Quan…" at bounding box center [326, 289] width 587 height 540
click at [607, 33] on icon "Close" at bounding box center [609, 29] width 8 height 15
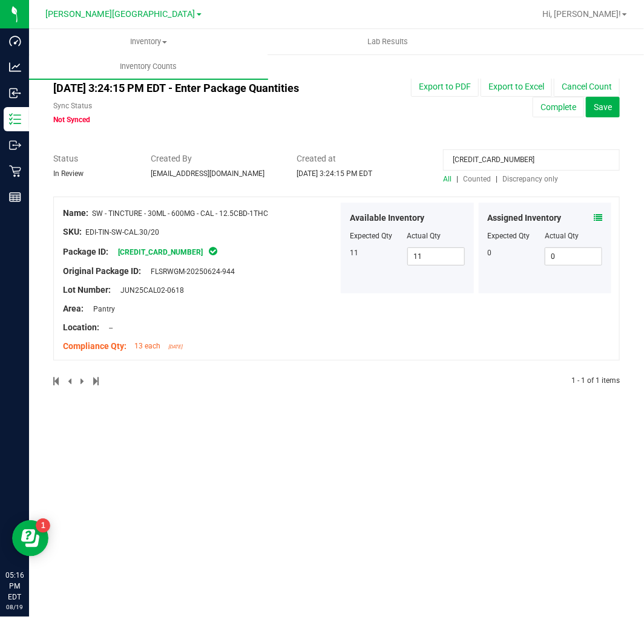
click at [471, 162] on input "[CREDIT_CARD_NUMBER]" at bounding box center [531, 160] width 177 height 21
paste input "6742606288133072"
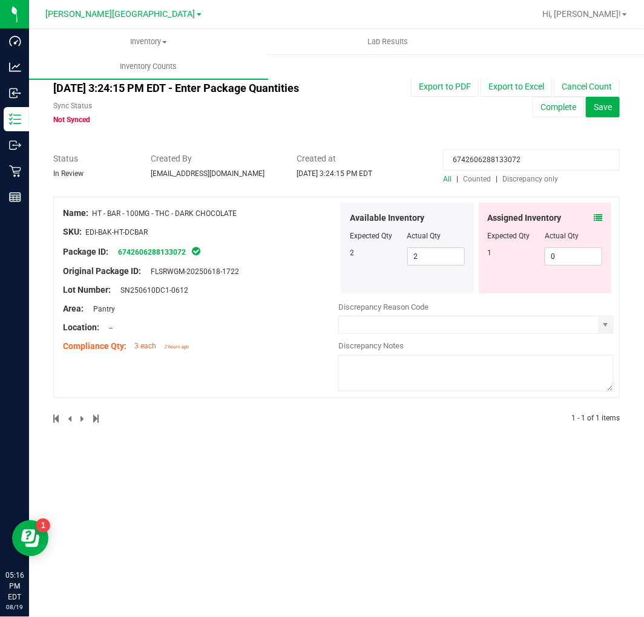
click at [601, 215] on icon at bounding box center [598, 218] width 8 height 8
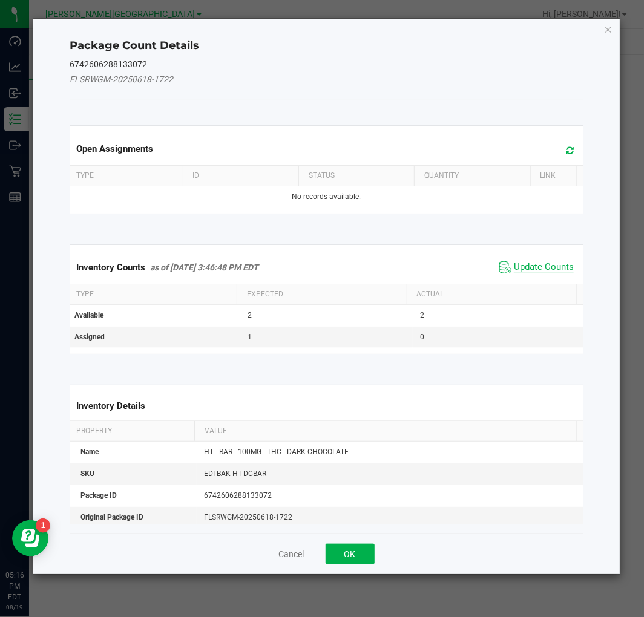
click at [546, 268] on span "Update Counts" at bounding box center [544, 267] width 60 height 12
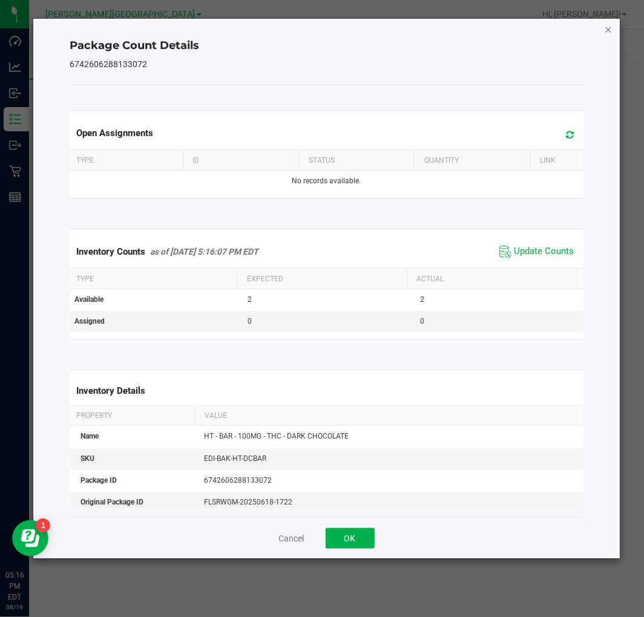
click at [608, 30] on icon "Close" at bounding box center [609, 29] width 8 height 15
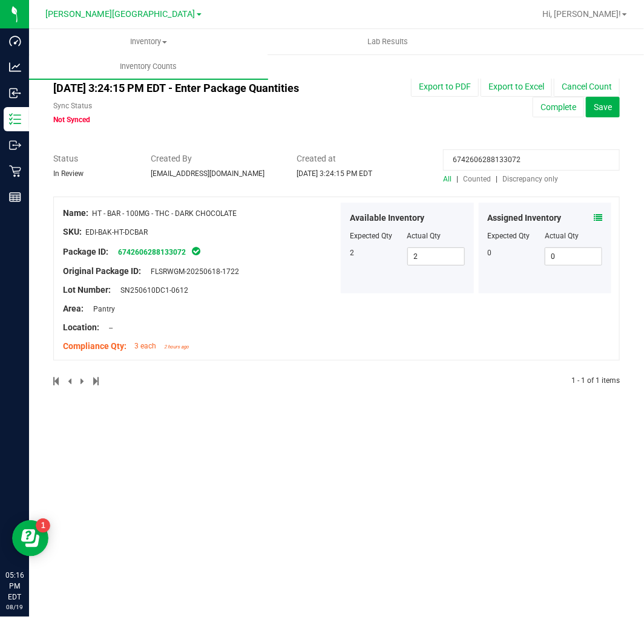
click at [518, 158] on input "6742606288133072" at bounding box center [531, 160] width 177 height 21
drag, startPoint x: 531, startPoint y: 167, endPoint x: 513, endPoint y: 278, distance: 112.8
click at [492, 289] on div "Assigned Inventory Expected Qty Actual Qty 0 0 0" at bounding box center [545, 248] width 133 height 91
click at [597, 215] on icon at bounding box center [598, 218] width 8 height 8
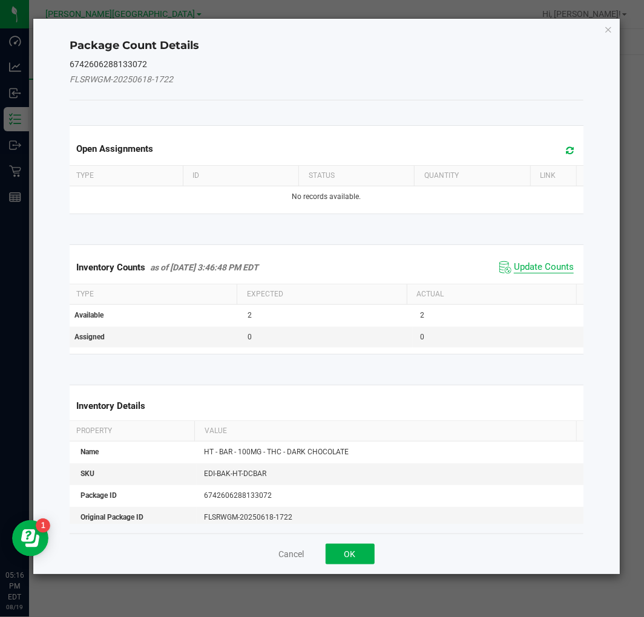
drag, startPoint x: 554, startPoint y: 255, endPoint x: 551, endPoint y: 264, distance: 9.6
click at [553, 258] on div "Inventory Counts as of [DATE] 3:46:48 PM EDT Update Counts" at bounding box center [326, 267] width 519 height 33
click at [551, 264] on span "Update Counts" at bounding box center [544, 267] width 60 height 12
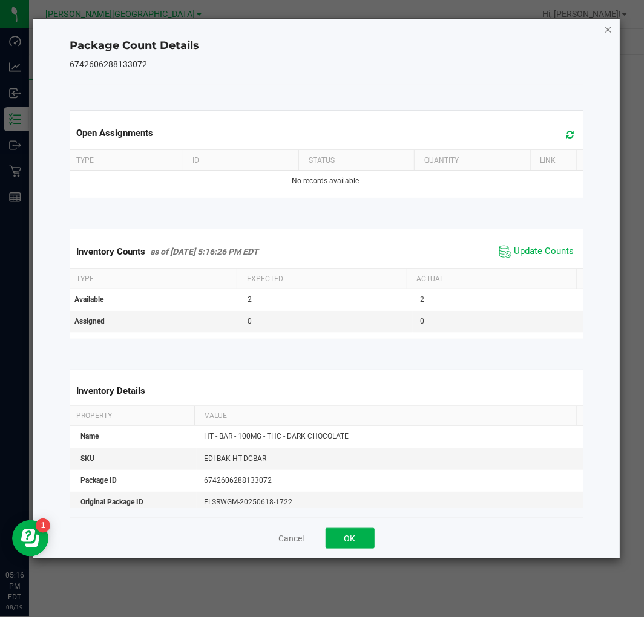
click at [609, 31] on icon "Close" at bounding box center [609, 29] width 8 height 15
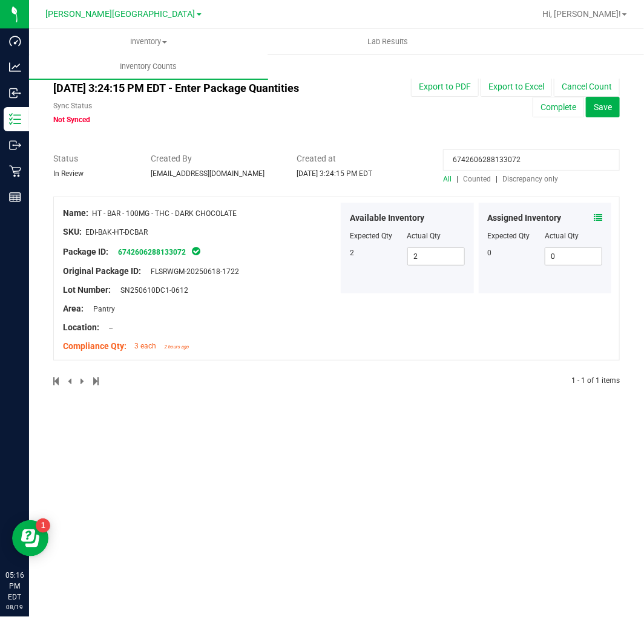
click at [534, 155] on input "6742606288133072" at bounding box center [531, 160] width 177 height 21
paste input "8329382489128794"
type input "8329382489128794"
click at [602, 220] on icon at bounding box center [598, 218] width 8 height 8
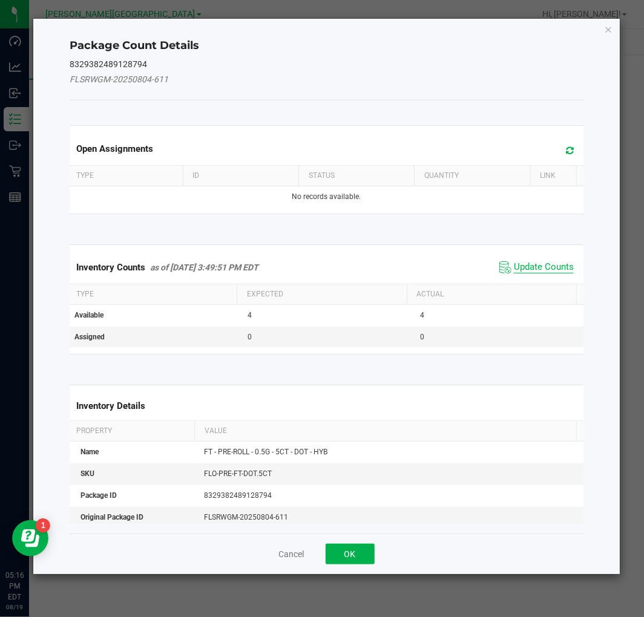
click at [554, 264] on span "Update Counts" at bounding box center [544, 267] width 60 height 12
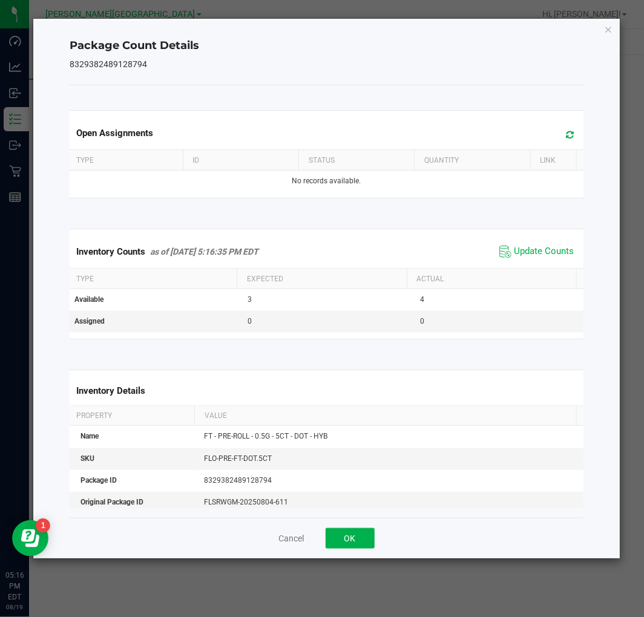
drag, startPoint x: 613, startPoint y: 25, endPoint x: 606, endPoint y: 30, distance: 8.2
click at [610, 26] on icon "Close" at bounding box center [609, 29] width 8 height 15
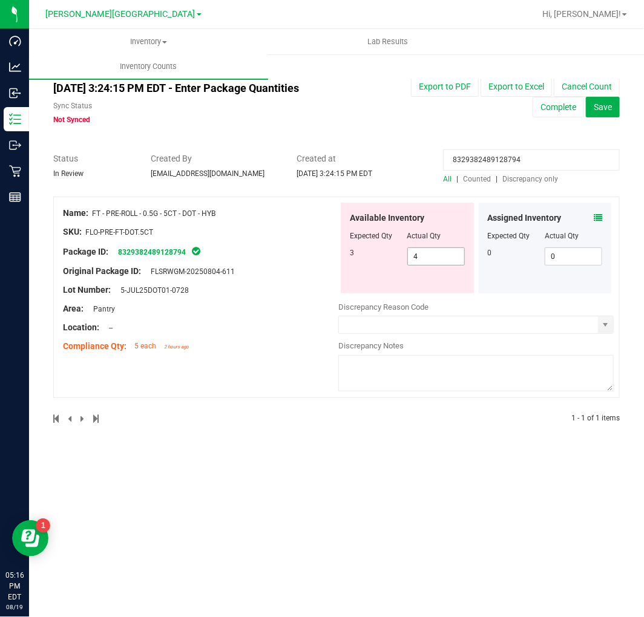
click at [441, 258] on span "4 4" at bounding box center [436, 257] width 58 height 18
click at [441, 258] on input "4" at bounding box center [436, 256] width 56 height 17
type input "3"
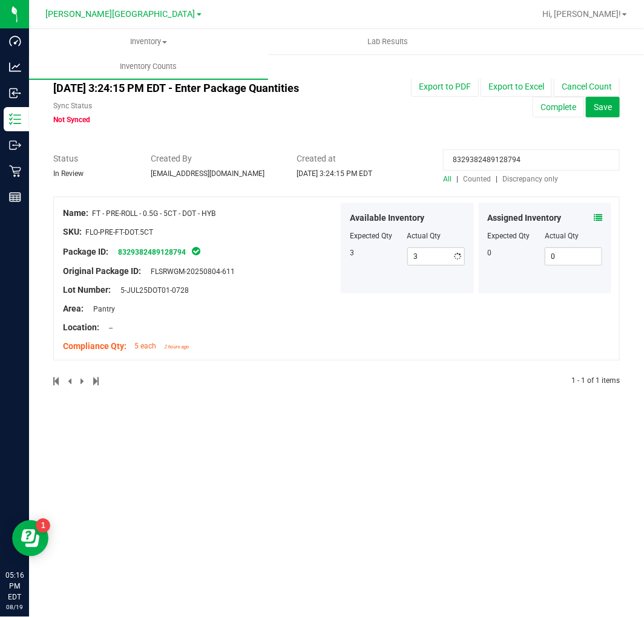
click at [480, 164] on input "8329382489128794" at bounding box center [531, 160] width 177 height 21
click at [480, 162] on input "8329382489128794" at bounding box center [531, 160] width 177 height 21
paste input "3983144198530989"
type input "3983144198530989"
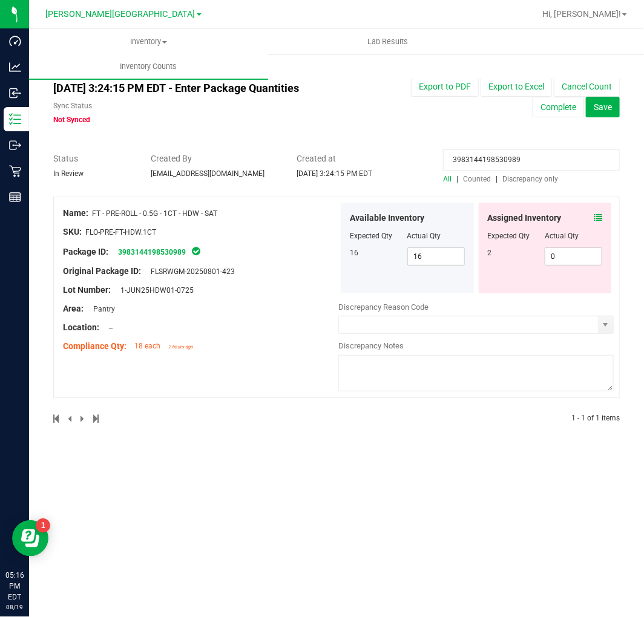
click at [596, 217] on icon at bounding box center [598, 218] width 8 height 8
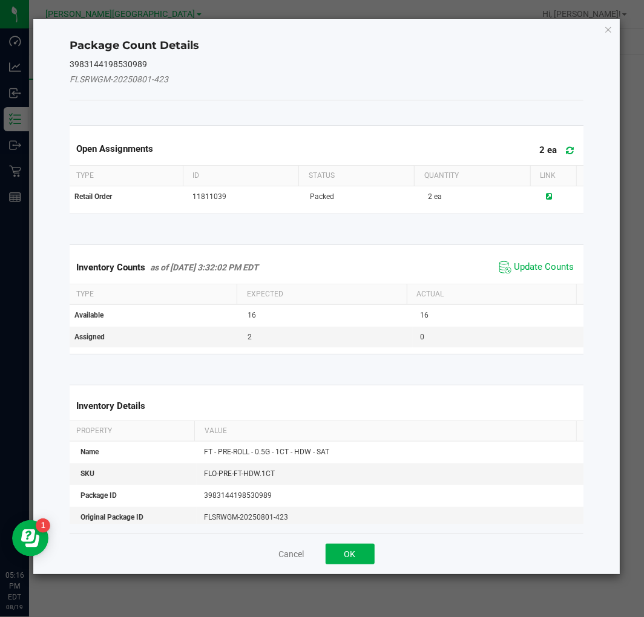
click at [553, 258] on span "Update Counts" at bounding box center [536, 267] width 81 height 18
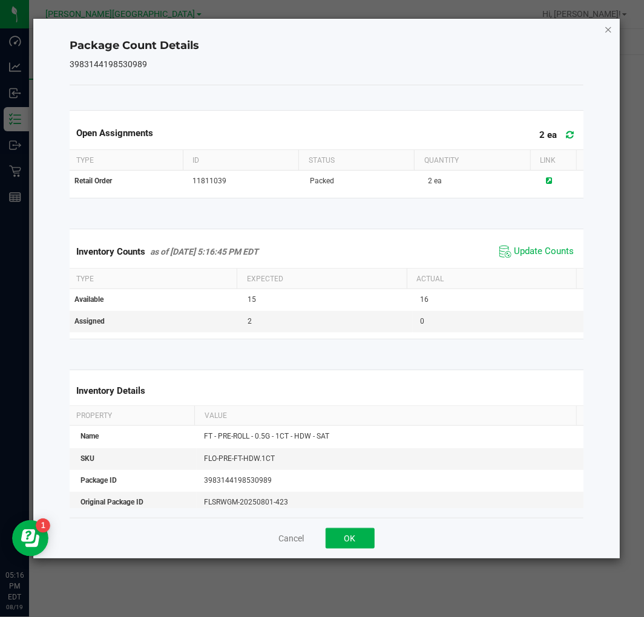
click at [606, 28] on icon "Close" at bounding box center [609, 29] width 8 height 15
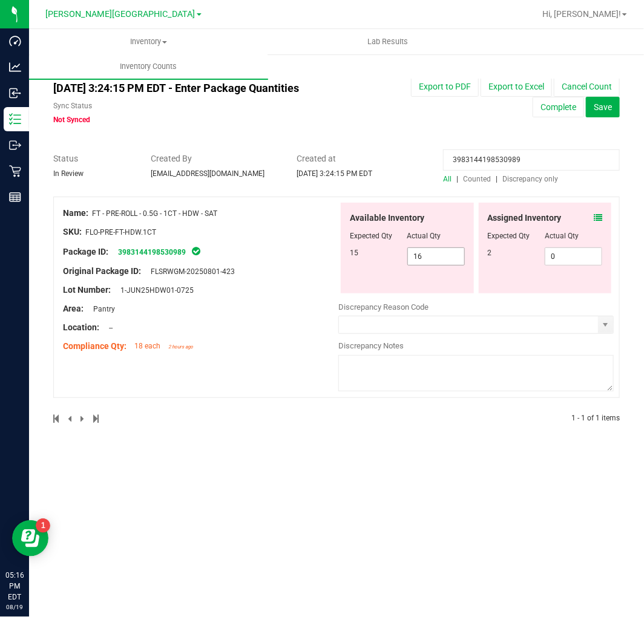
click at [444, 249] on span "16 16" at bounding box center [436, 257] width 58 height 18
click at [444, 249] on input "16" at bounding box center [436, 256] width 56 height 17
type input "15"
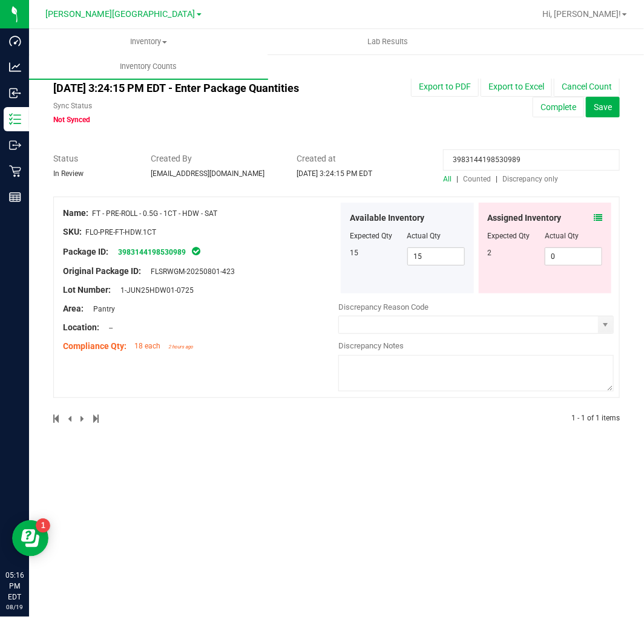
click at [488, 154] on input "3983144198530989" at bounding box center [531, 160] width 177 height 21
paste input "9117530927409315"
type input "9117530927409315"
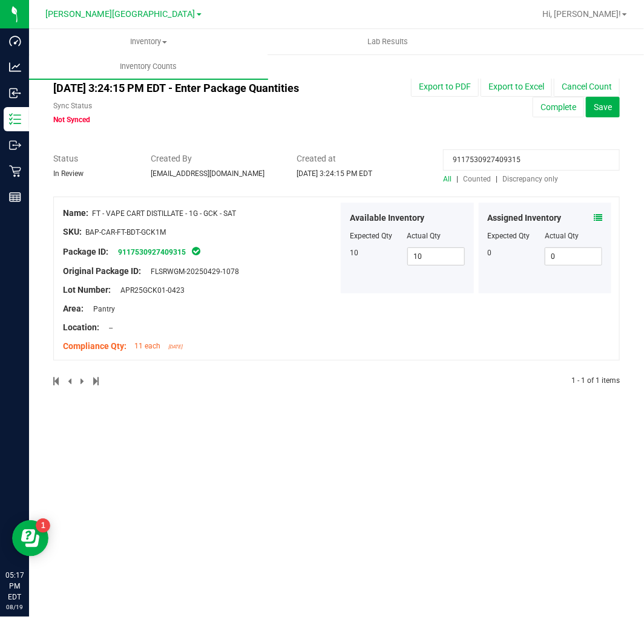
click at [600, 212] on span at bounding box center [598, 218] width 8 height 13
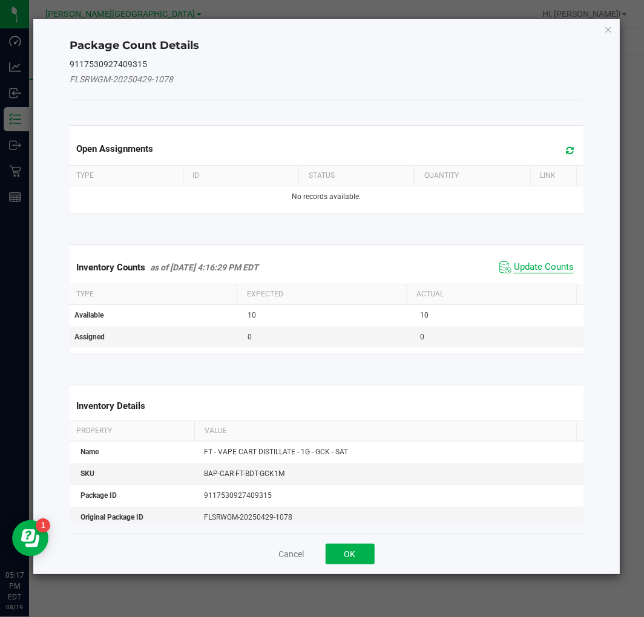
click at [548, 269] on span "Update Counts" at bounding box center [544, 267] width 60 height 12
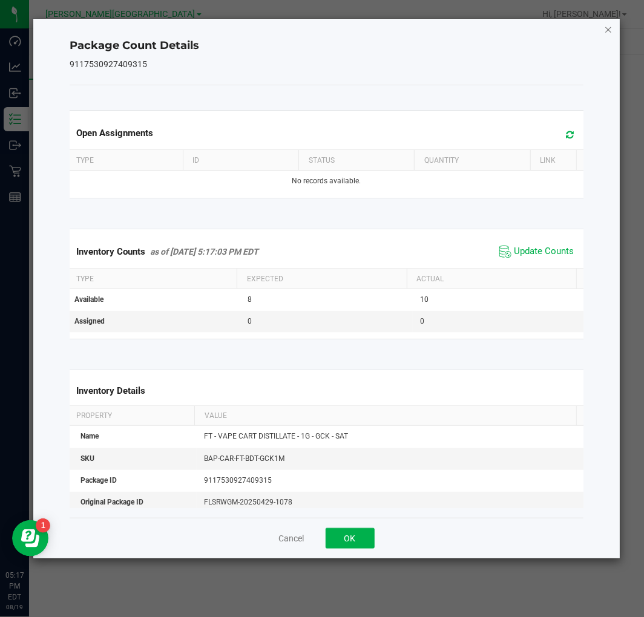
click at [603, 27] on div "Package Count Details 9117530927409315 Open Assignments Type ID Status Quantity…" at bounding box center [326, 289] width 587 height 540
click at [607, 28] on icon "Close" at bounding box center [609, 29] width 8 height 15
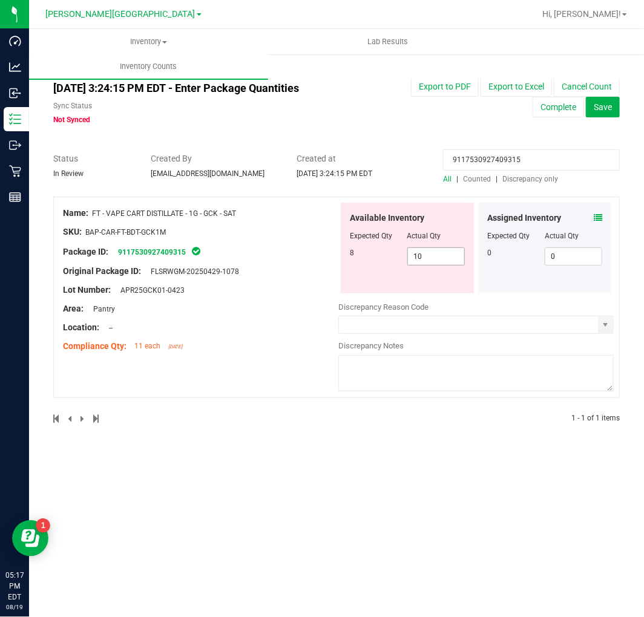
click at [430, 248] on span "10 10" at bounding box center [436, 257] width 58 height 18
click at [430, 248] on input "10" at bounding box center [436, 256] width 56 height 17
type input "8"
click at [549, 157] on input "9117530927409315" at bounding box center [531, 160] width 177 height 21
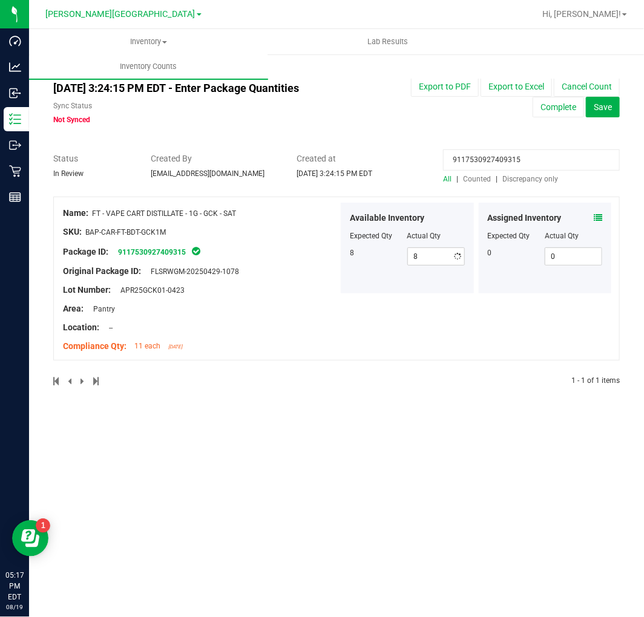
click at [549, 157] on input "9117530927409315" at bounding box center [531, 160] width 177 height 21
paste input "303267216934924"
type input "3032672169349245"
click at [602, 212] on span at bounding box center [598, 218] width 8 height 13
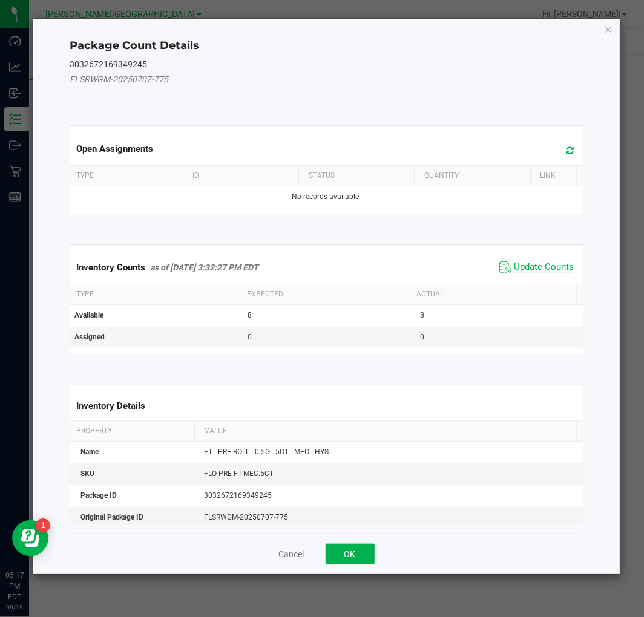
click at [534, 266] on span "Update Counts" at bounding box center [544, 267] width 60 height 12
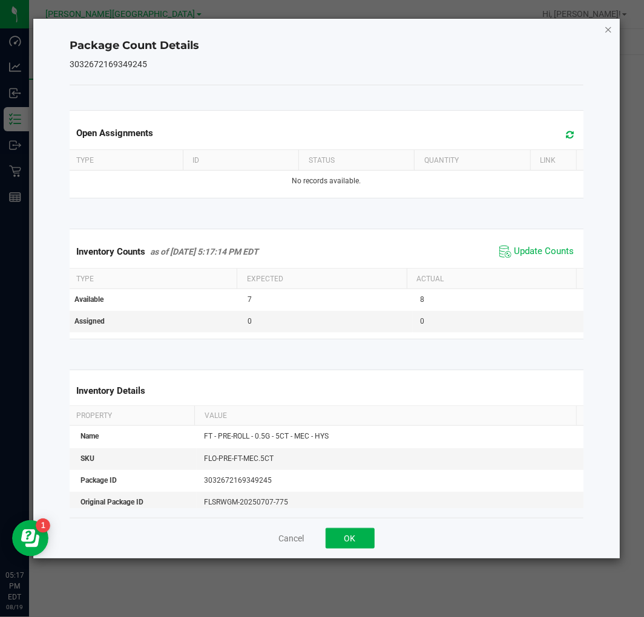
click at [607, 25] on icon "Close" at bounding box center [609, 29] width 8 height 15
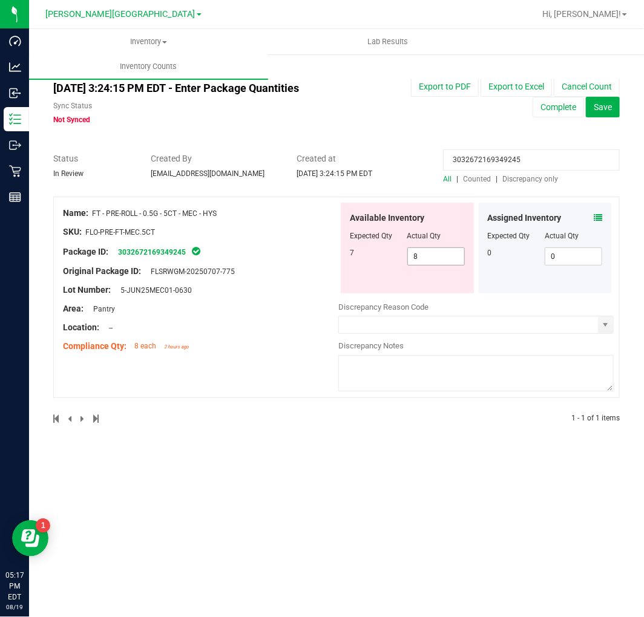
click at [425, 257] on span "8 8" at bounding box center [436, 257] width 58 height 18
click at [425, 257] on input "8" at bounding box center [436, 256] width 56 height 17
type input "7"
click at [493, 286] on div "Assigned Inventory Expected Qty Actual Qty 0 0 0" at bounding box center [545, 248] width 133 height 91
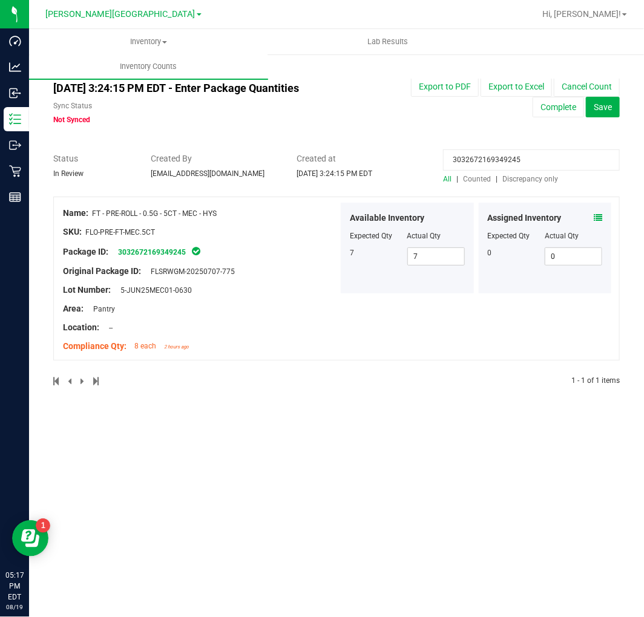
click at [483, 153] on input "3032672169349245" at bounding box center [531, 160] width 177 height 21
